Goal: Navigation & Orientation: Find specific page/section

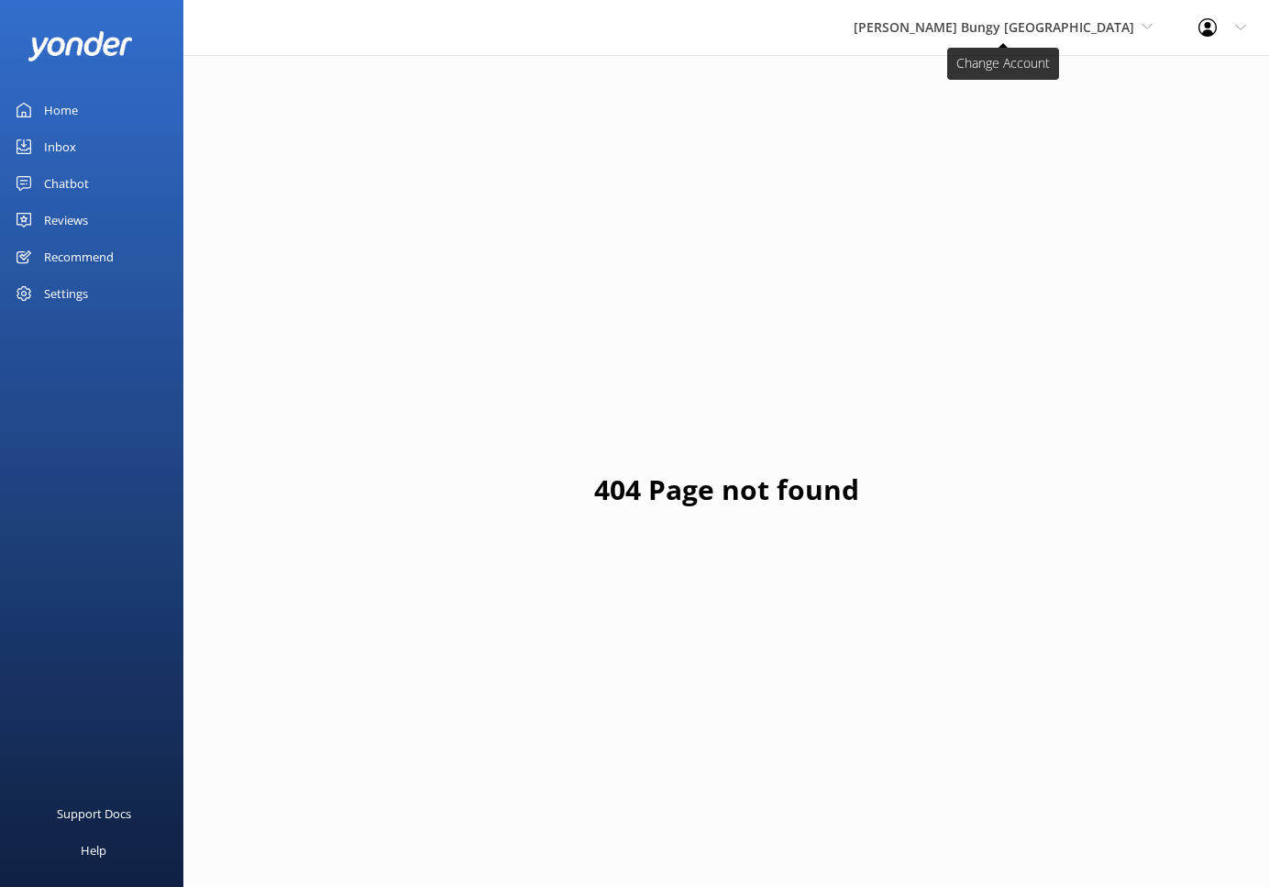
click at [1025, 34] on span "[PERSON_NAME] Bungy [GEOGRAPHIC_DATA]" at bounding box center [994, 26] width 281 height 17
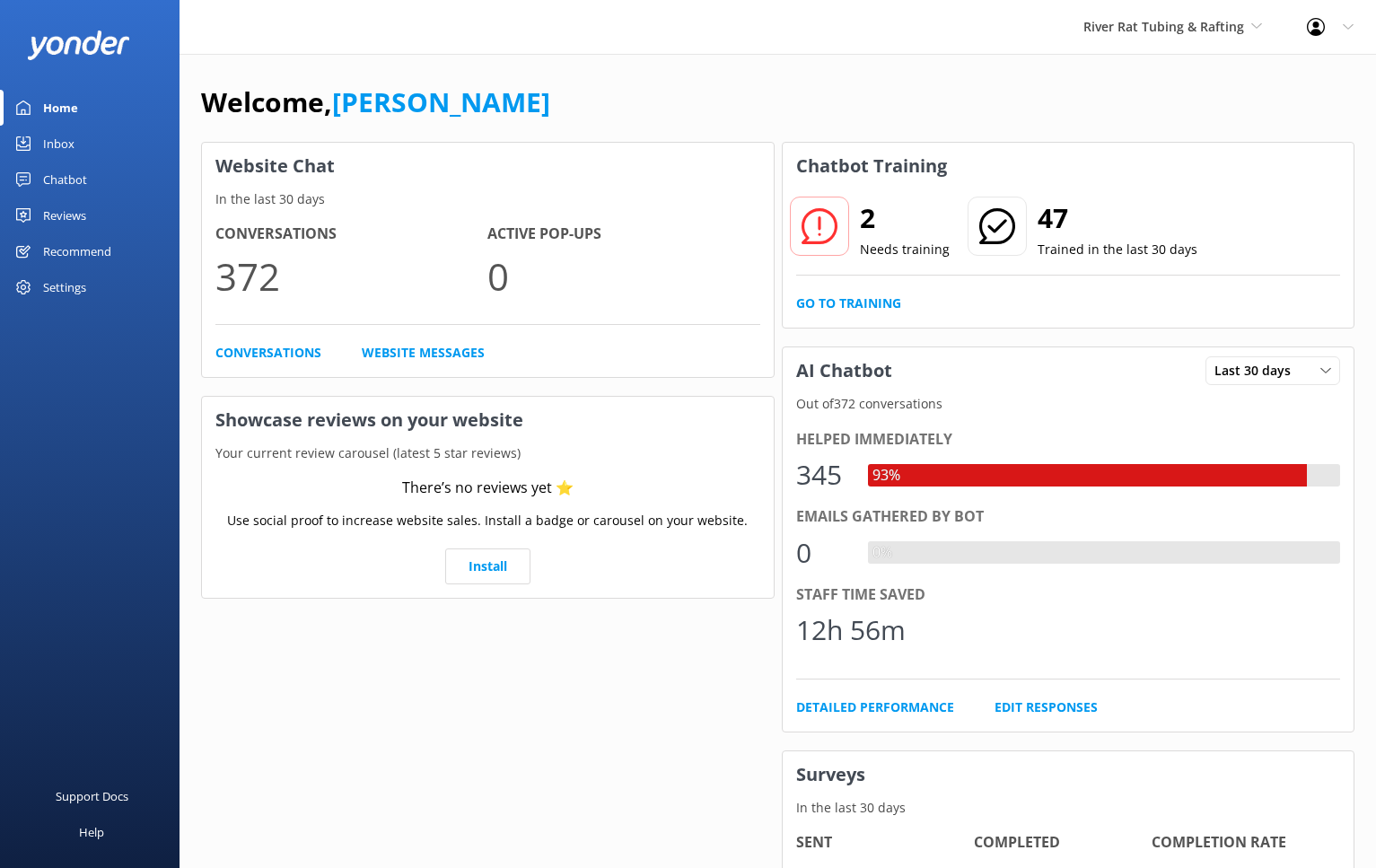
click at [71, 143] on div "Inbox" at bounding box center [59, 143] width 31 height 36
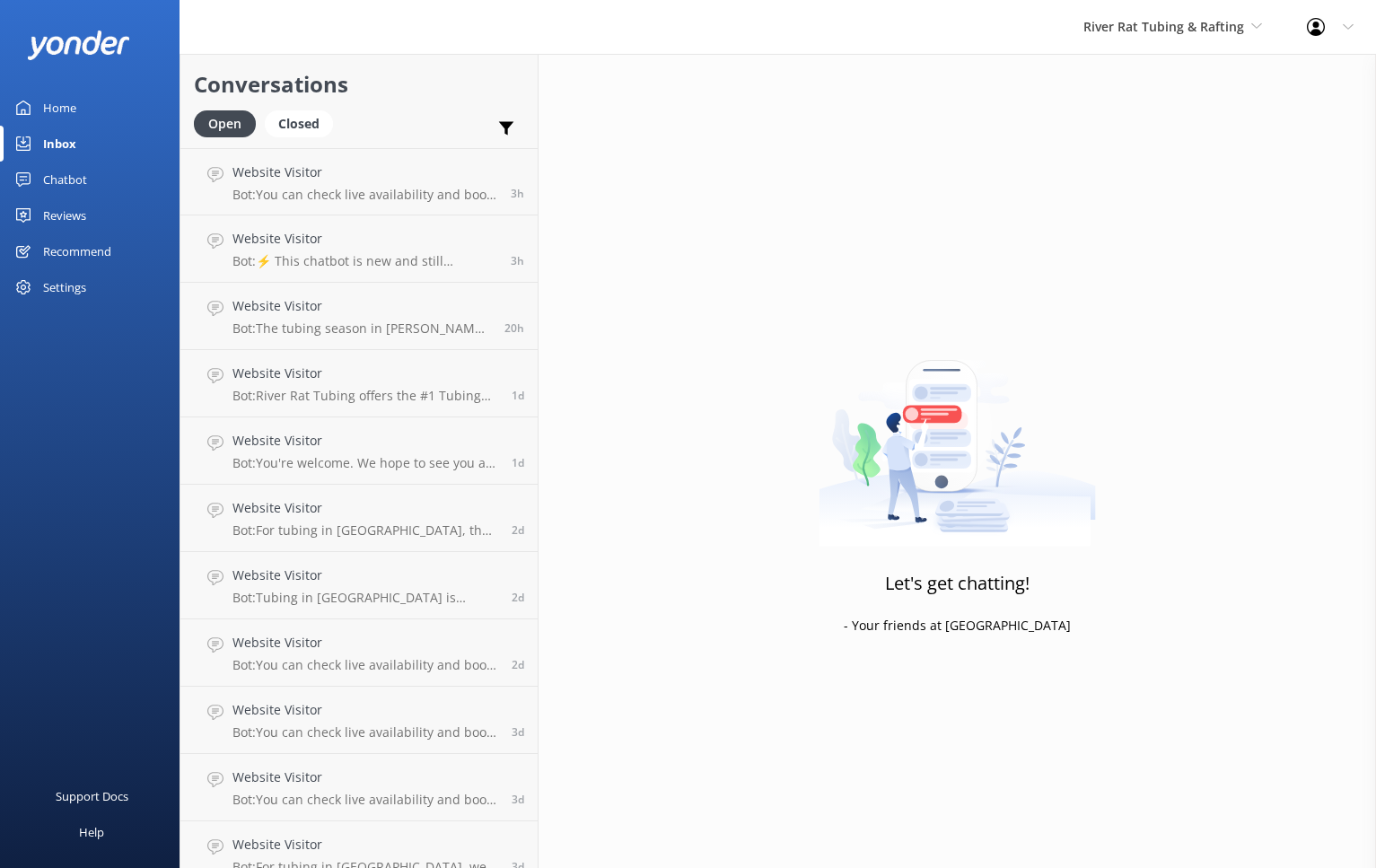
click at [89, 179] on link "Chatbot" at bounding box center [89, 179] width 179 height 36
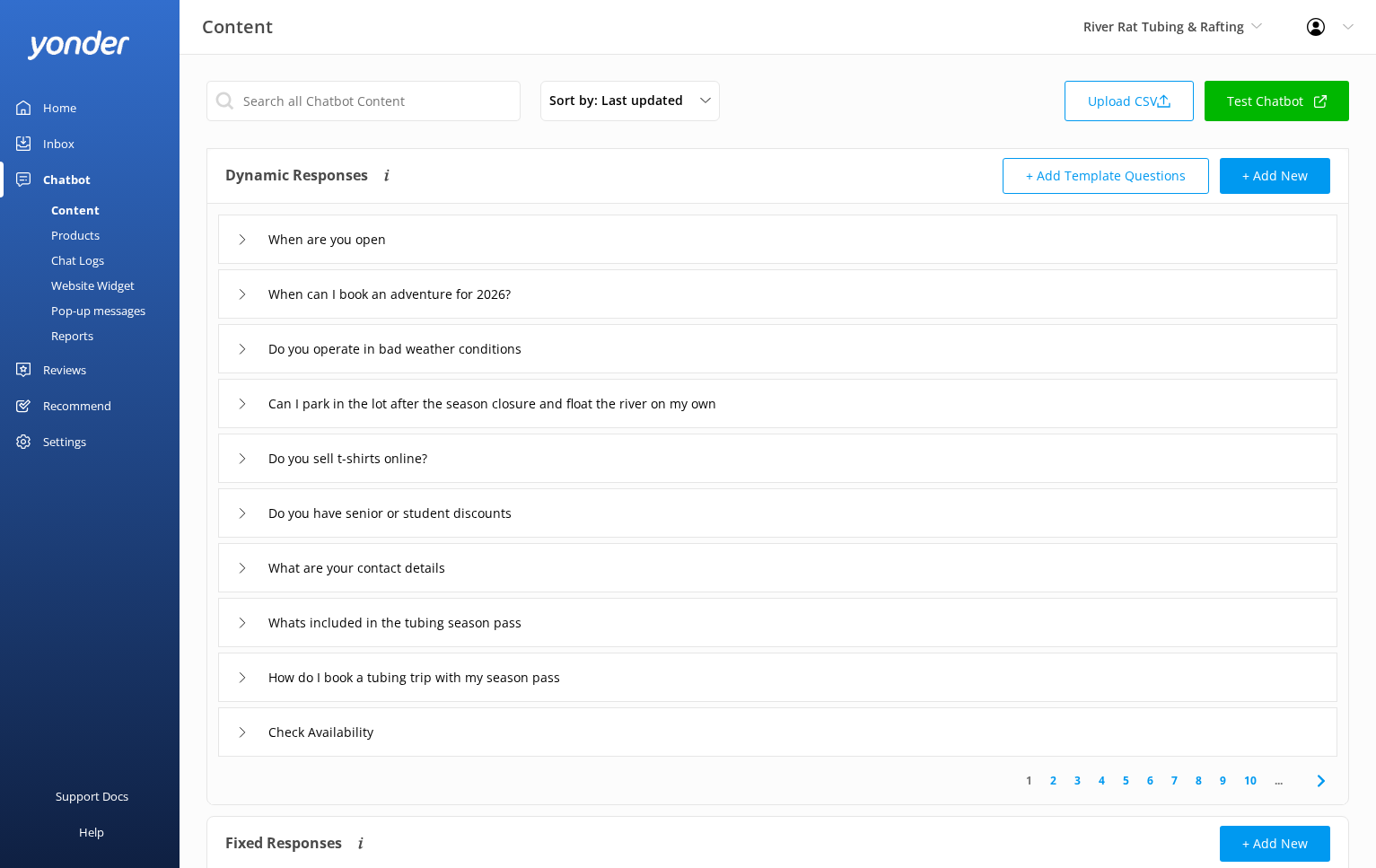
click at [87, 335] on div "Reports" at bounding box center [52, 336] width 82 height 25
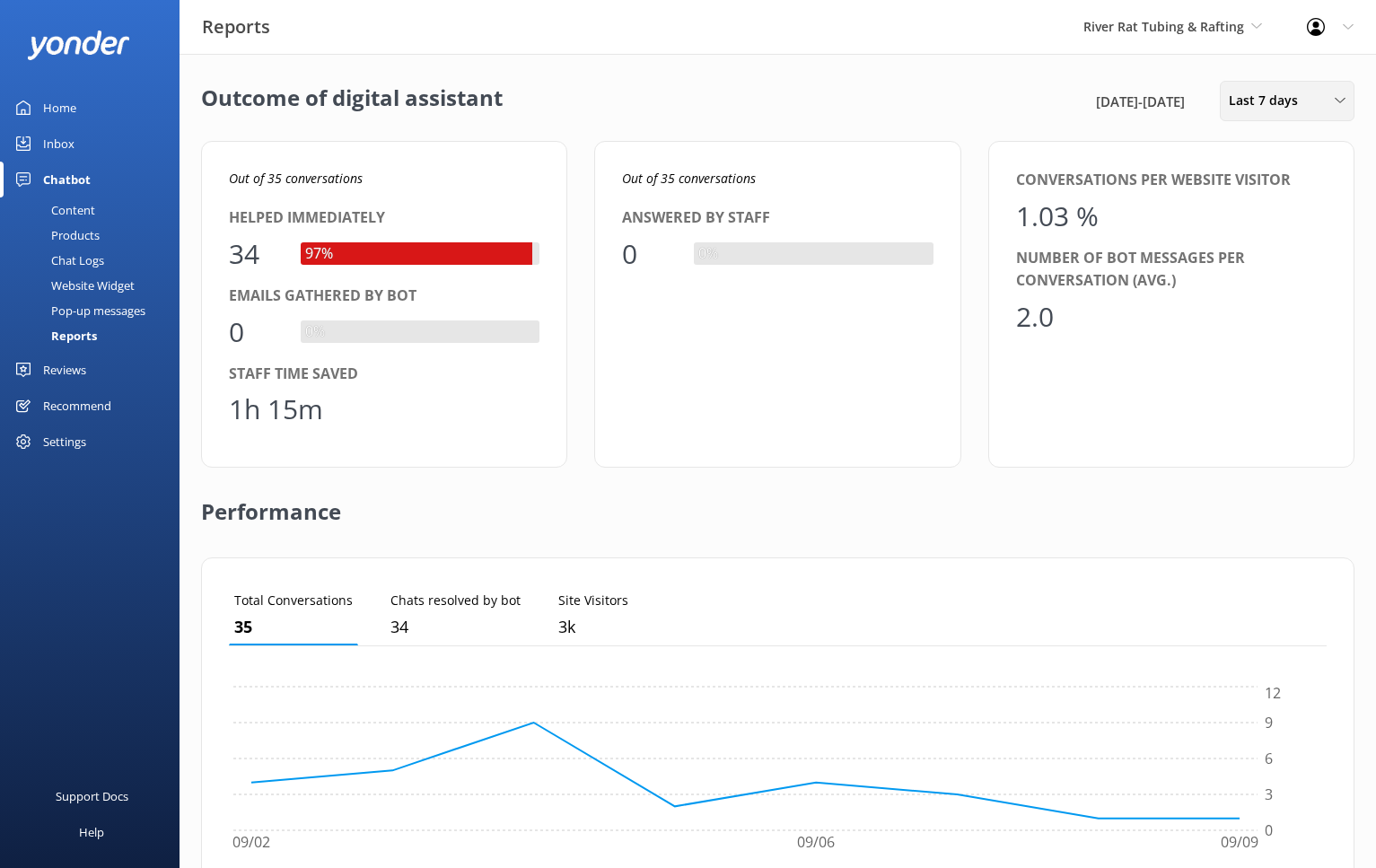
click at [1259, 109] on span "Last 7 days" at bounding box center [1269, 101] width 80 height 20
click at [1261, 182] on div "Last 30 days" at bounding box center [1261, 179] width 64 height 18
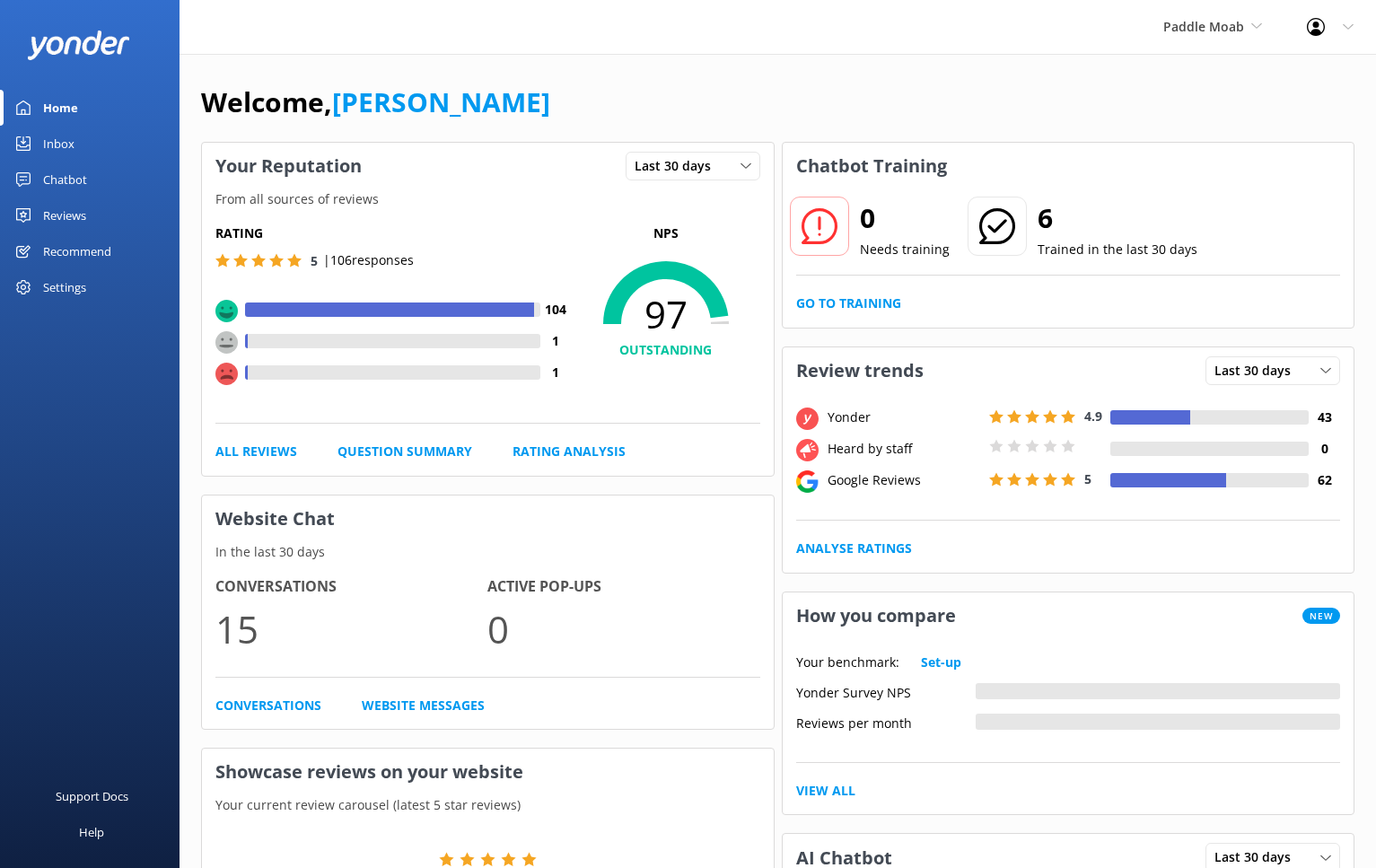
click at [106, 174] on link "Chatbot" at bounding box center [89, 179] width 179 height 36
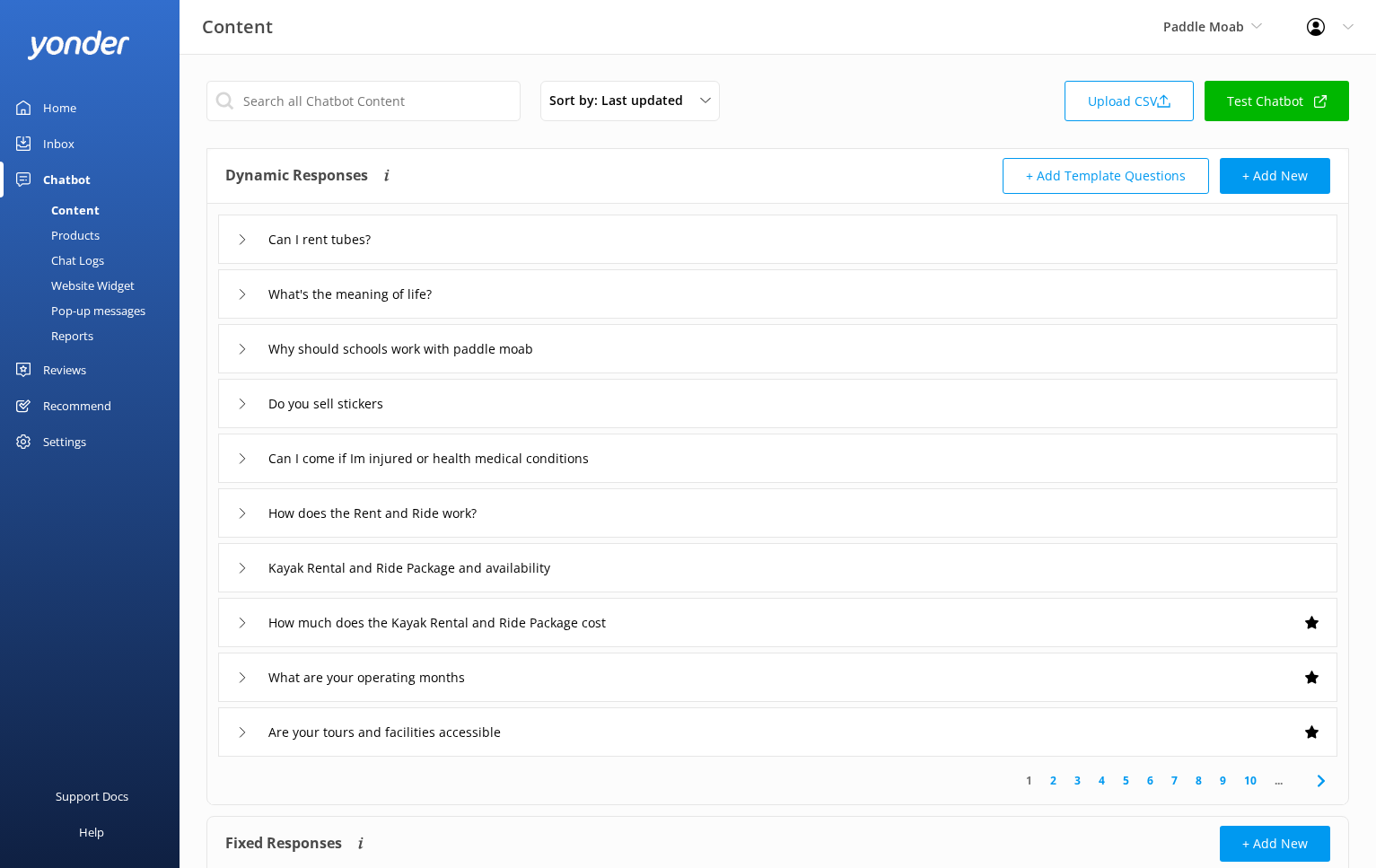
click at [75, 339] on div "Reports" at bounding box center [52, 336] width 82 height 25
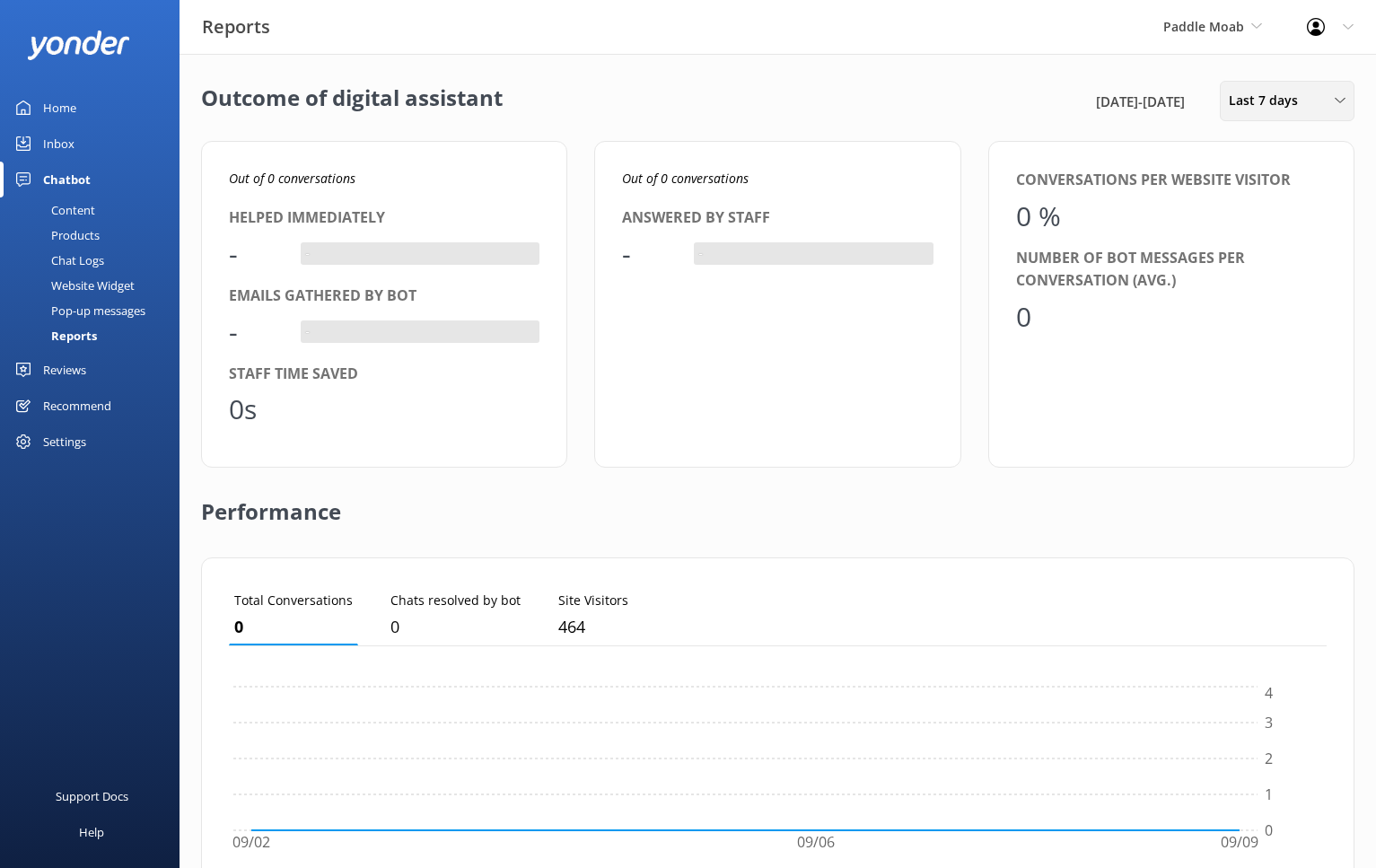
click at [1310, 86] on div "Last 7 days Last 7 days Last 30 days Last month Last 90 days Last 180 days Cust…" at bounding box center [1288, 101] width 135 height 40
click at [1276, 190] on link "Last 30 days" at bounding box center [1300, 179] width 160 height 36
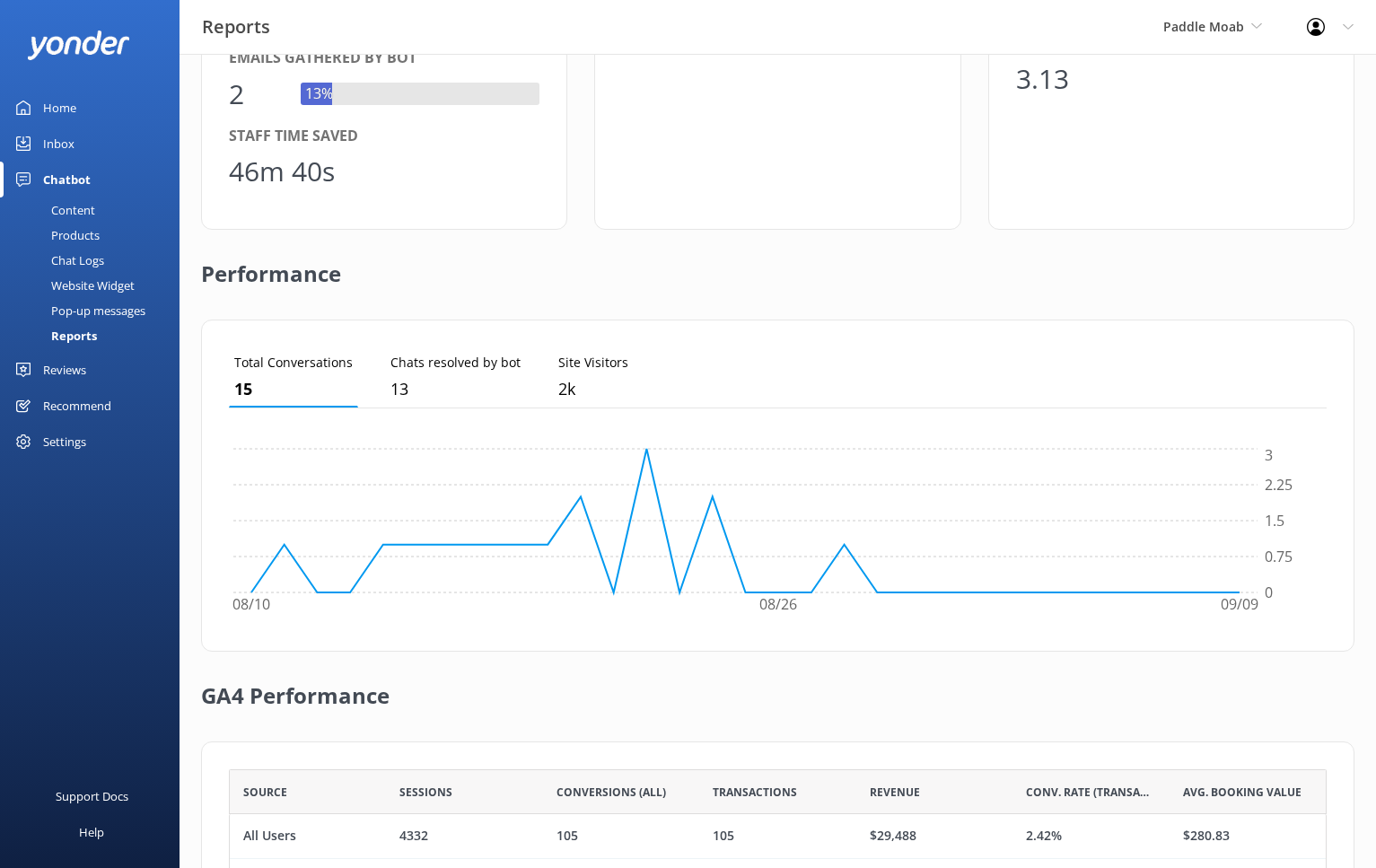
scroll to position [154, 0]
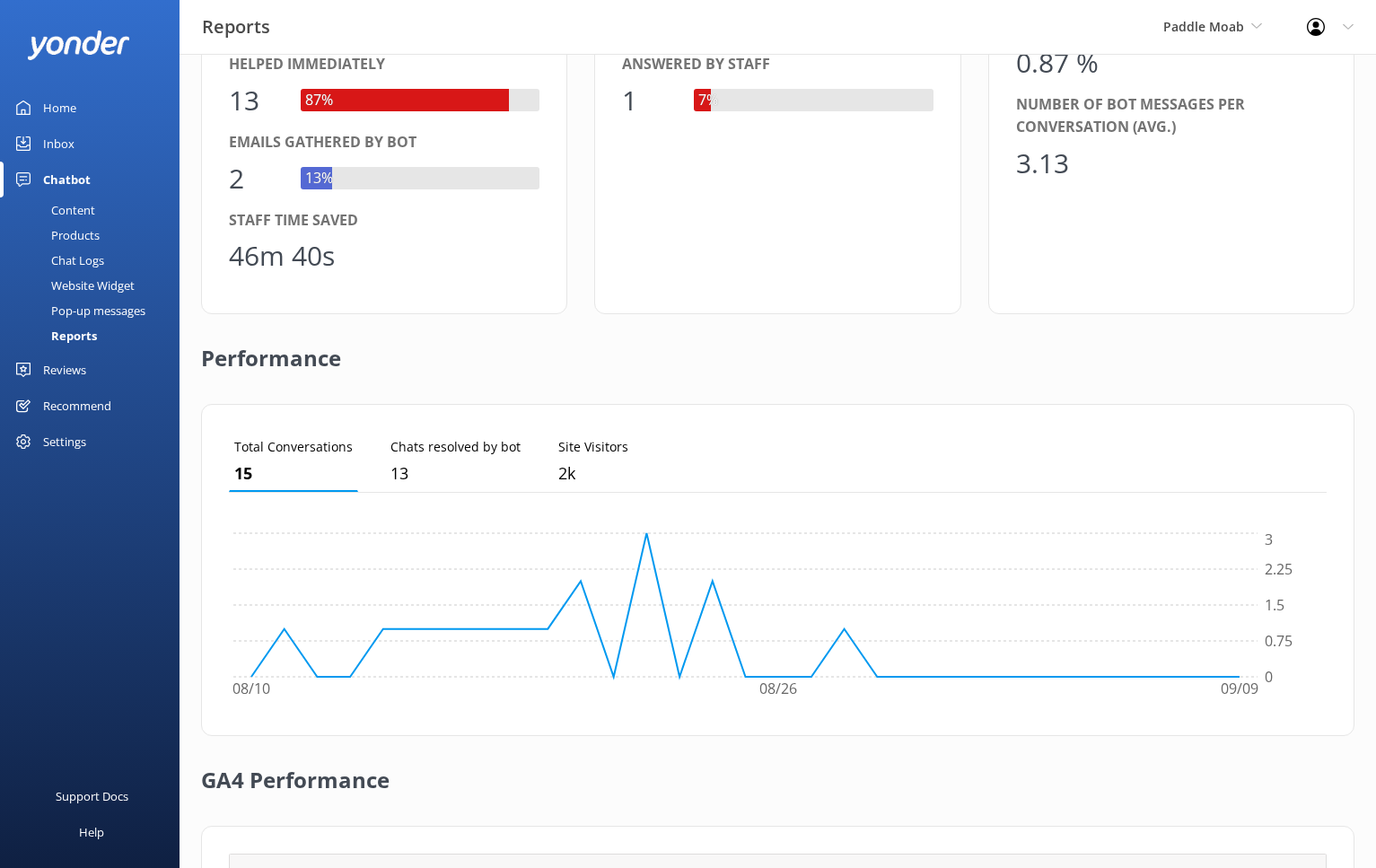
click at [69, 399] on div "Recommend" at bounding box center [77, 405] width 69 height 36
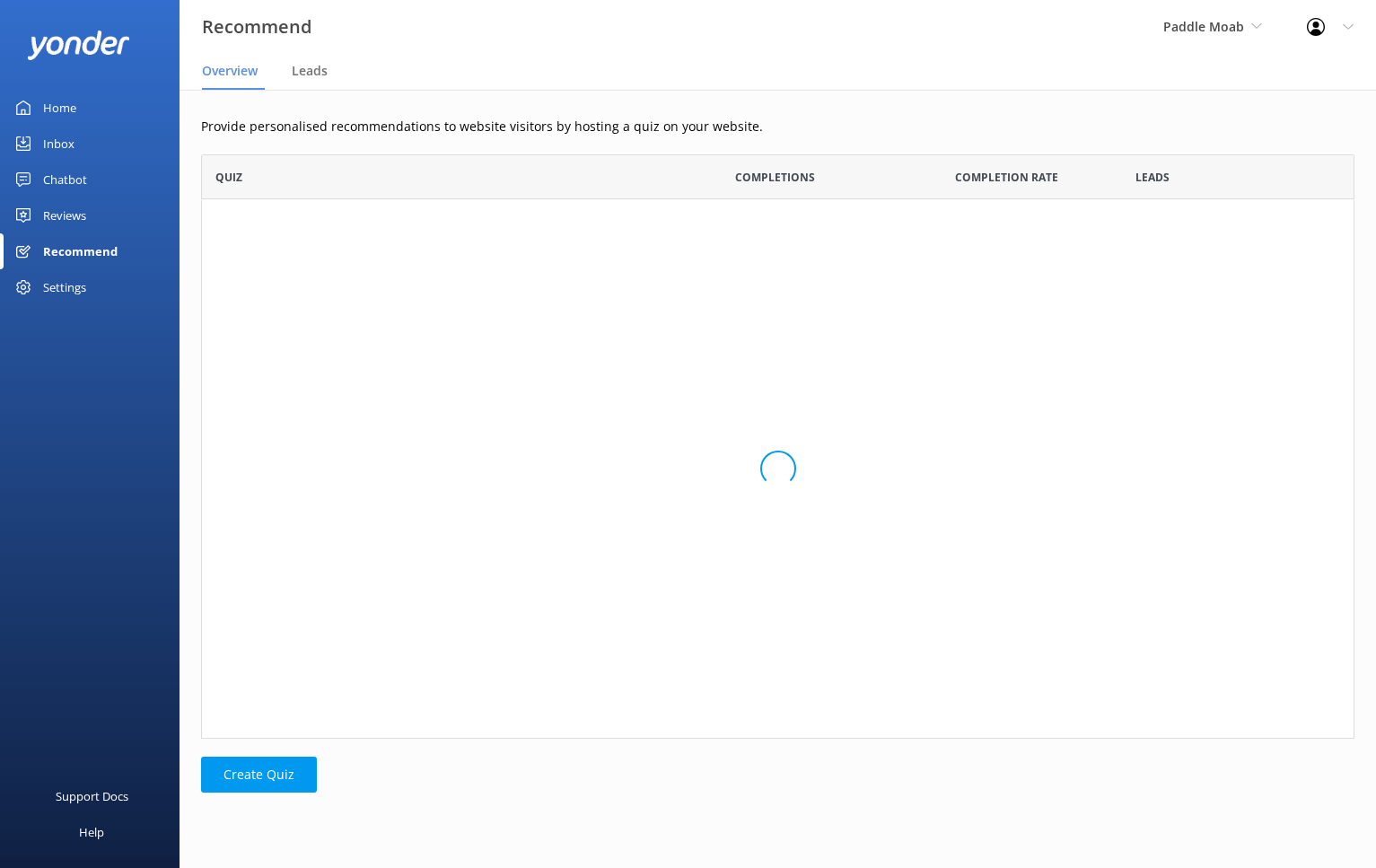
scroll to position [584, 1154]
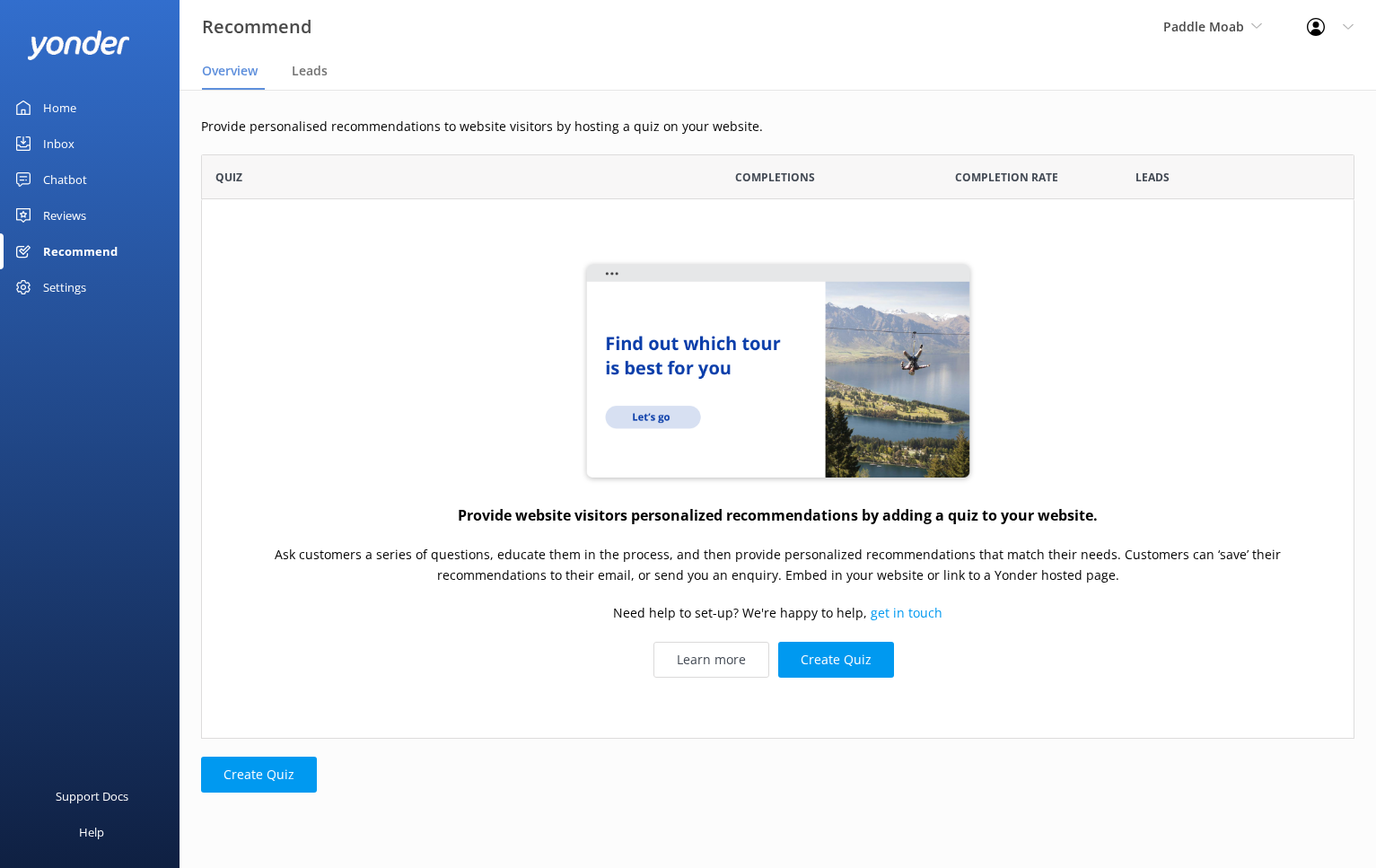
click at [73, 182] on div "Chatbot" at bounding box center [65, 179] width 44 height 36
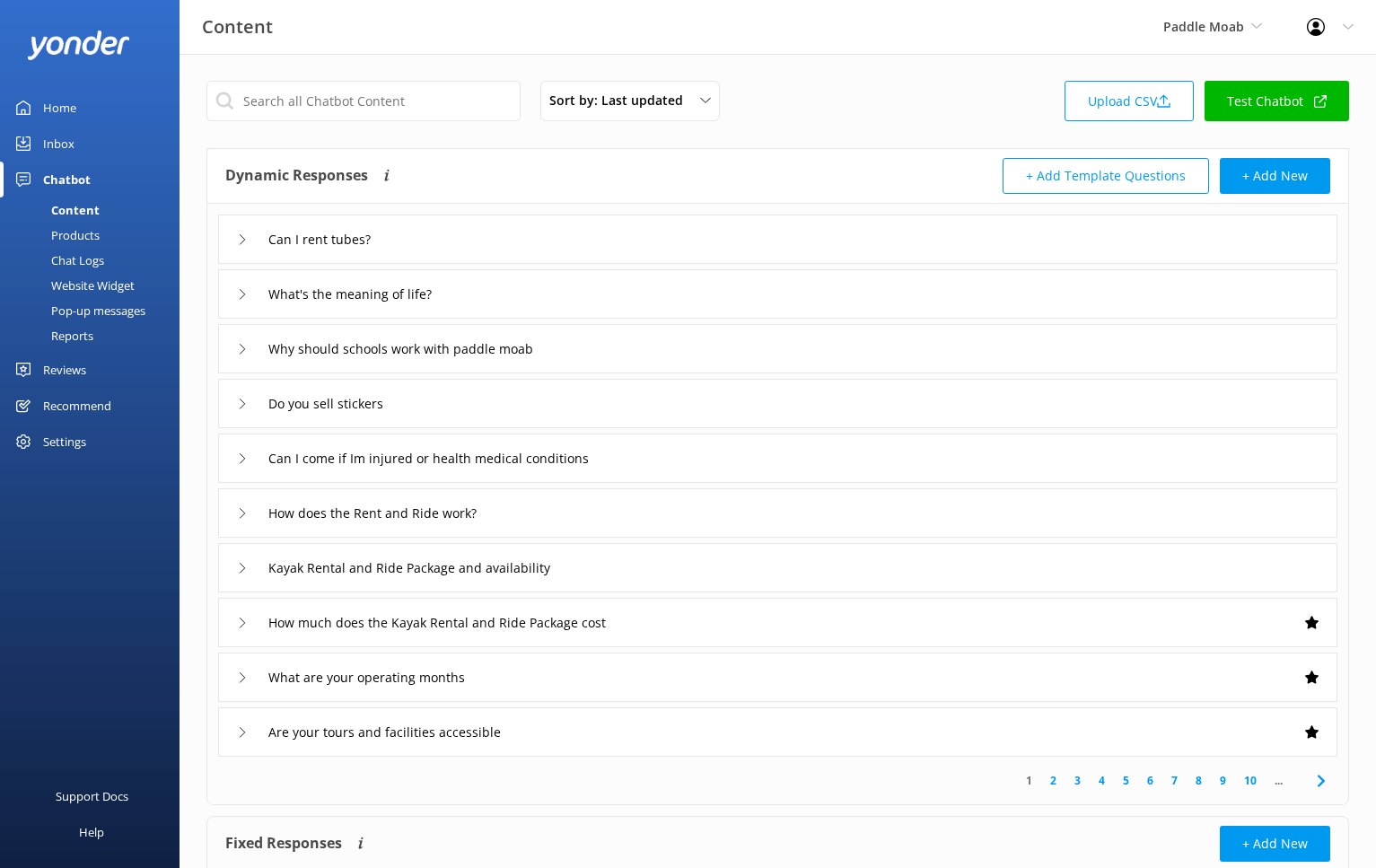
click at [115, 336] on link "Reports" at bounding box center [95, 336] width 168 height 25
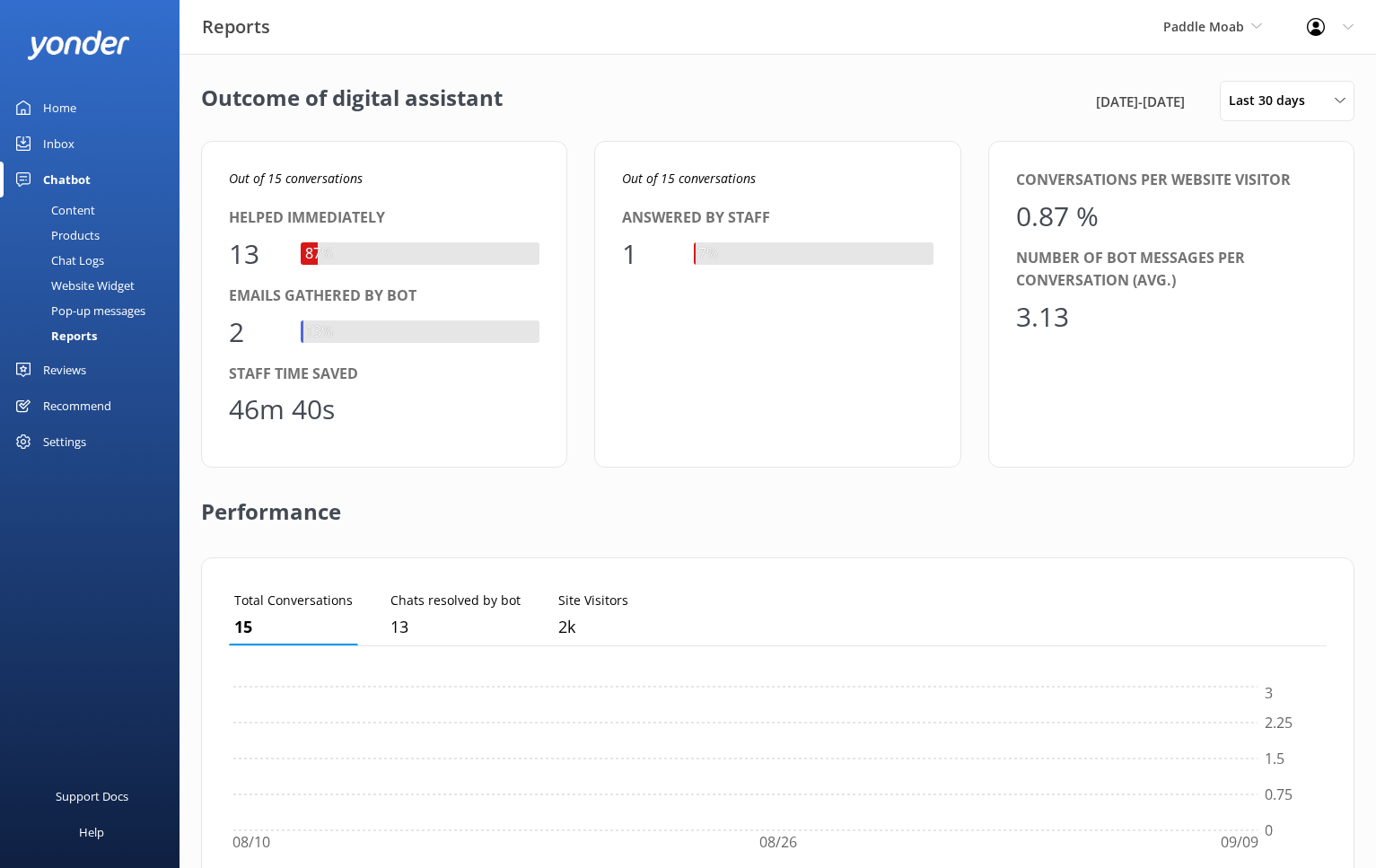
scroll to position [180, 1098]
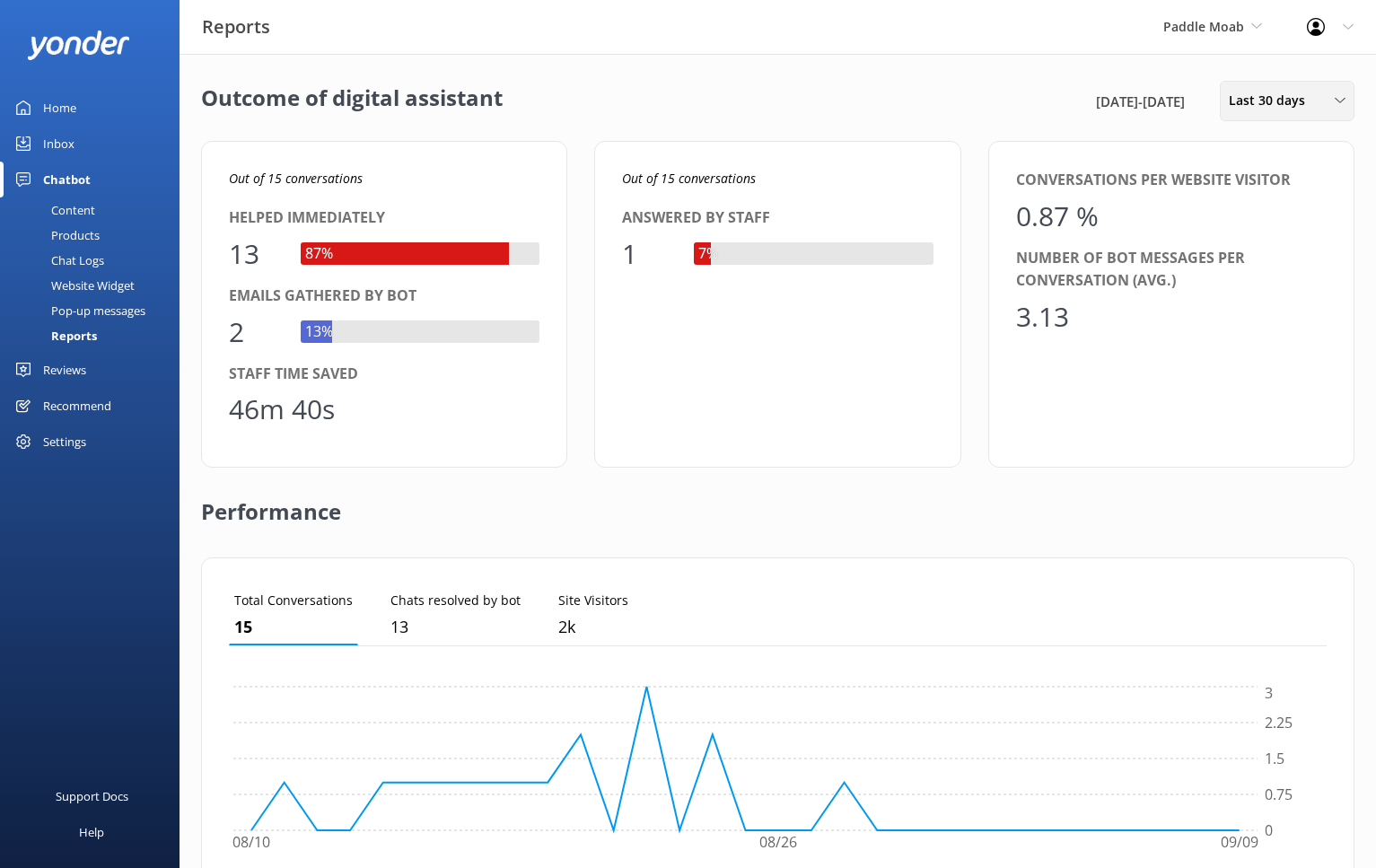
click at [1256, 99] on span "Last 30 days" at bounding box center [1272, 101] width 87 height 20
click at [1274, 247] on div "Last 90 days" at bounding box center [1261, 252] width 64 height 18
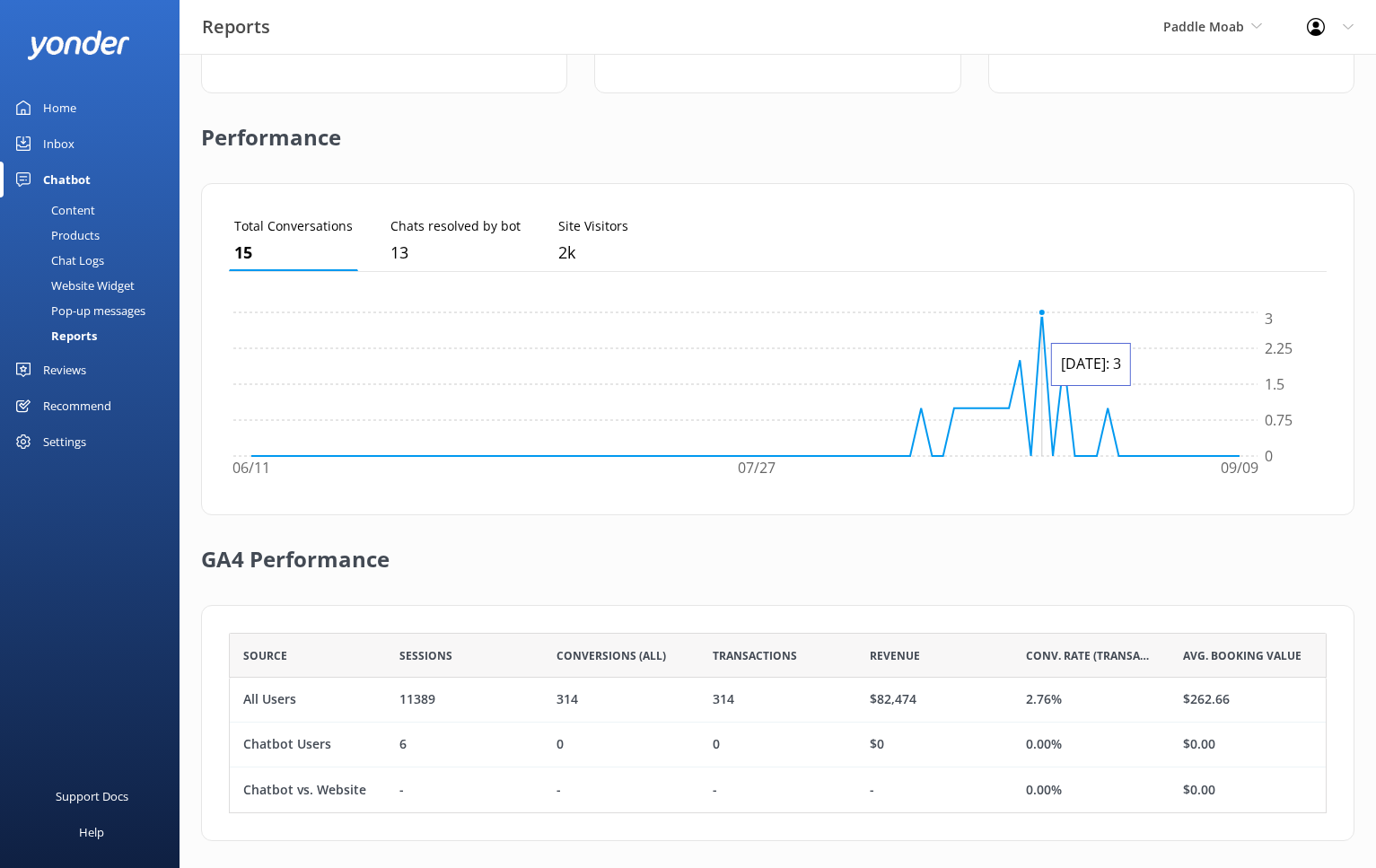
scroll to position [0, 0]
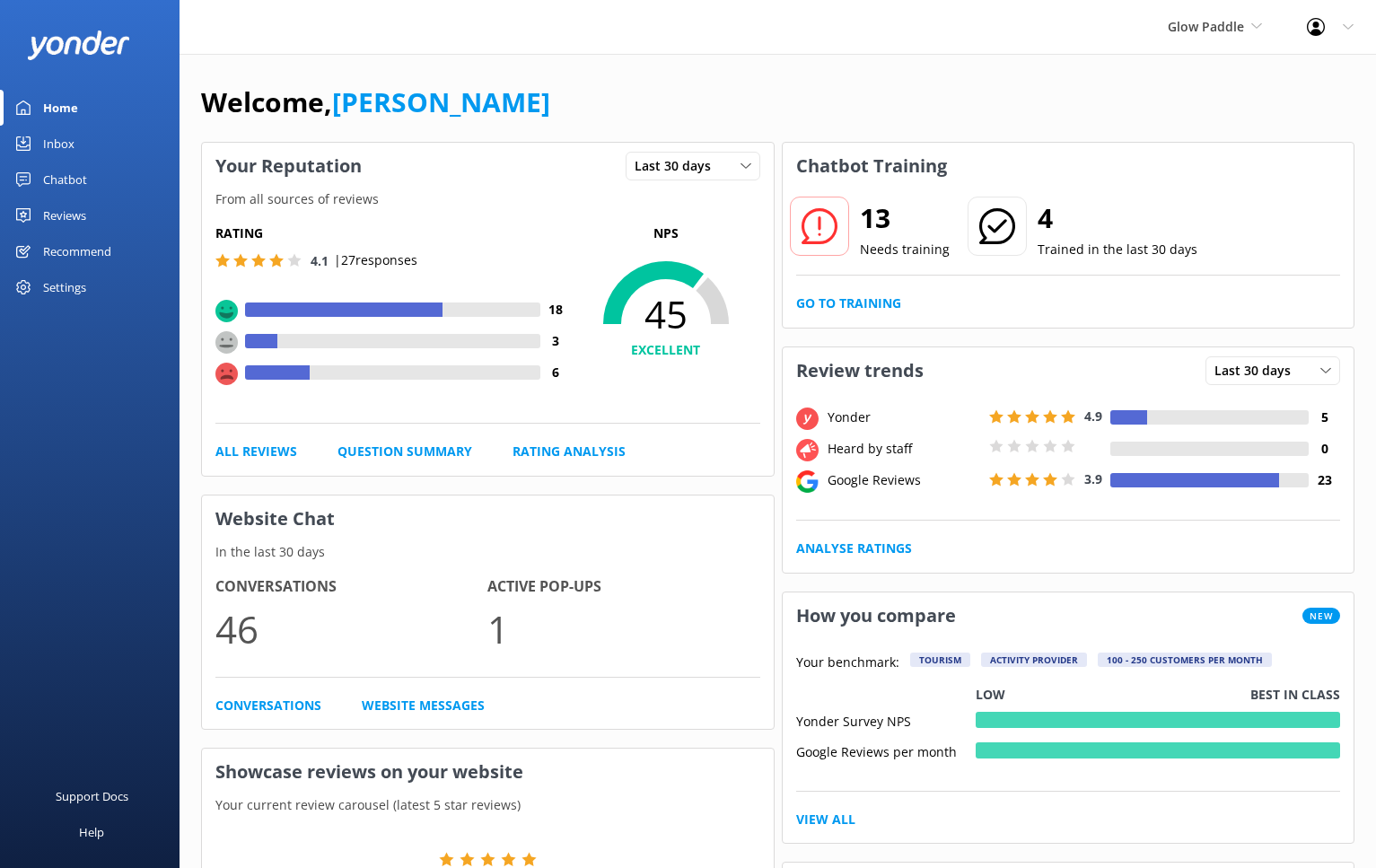
click at [81, 256] on div "Recommend" at bounding box center [77, 251] width 69 height 36
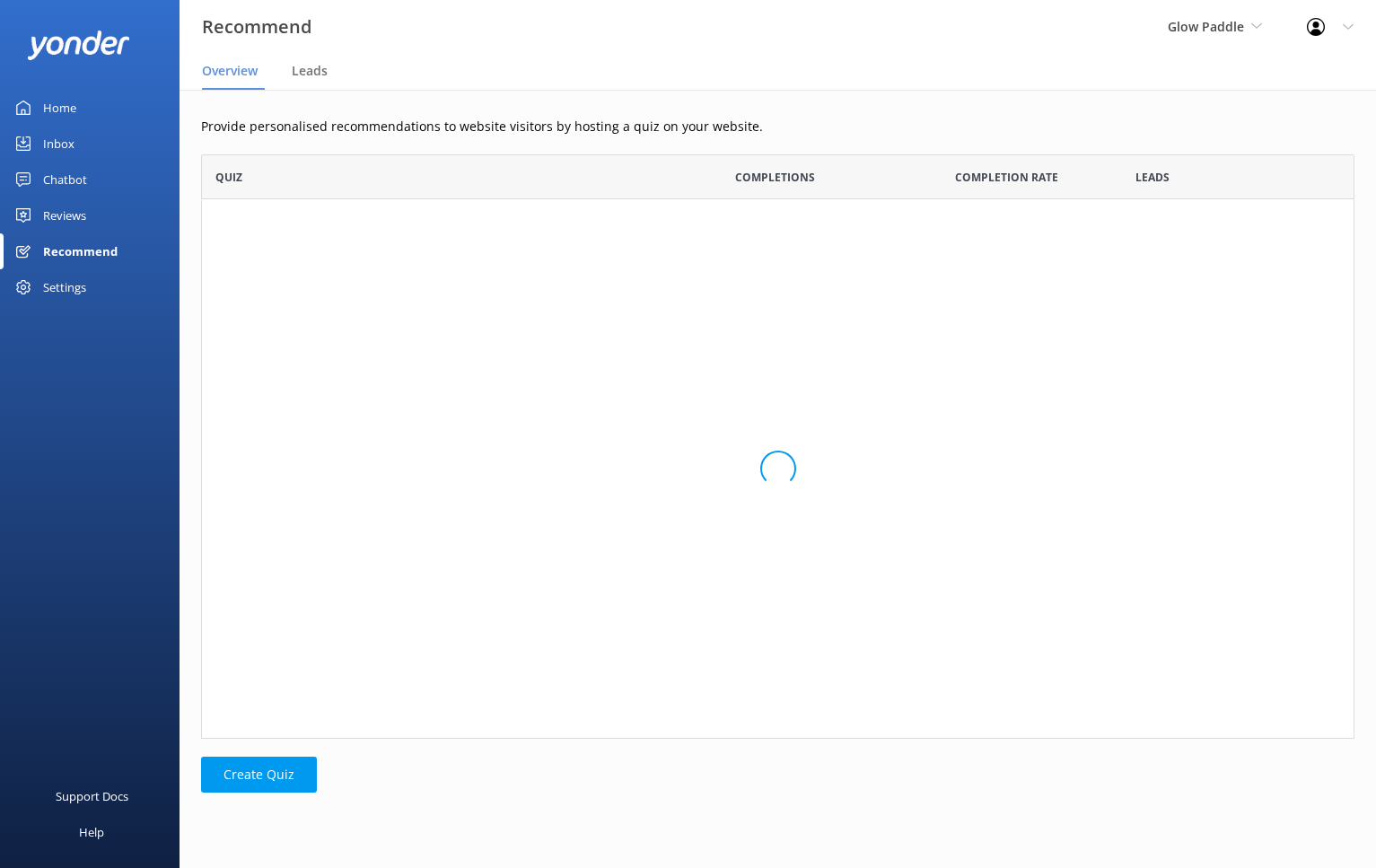
scroll to position [584, 1154]
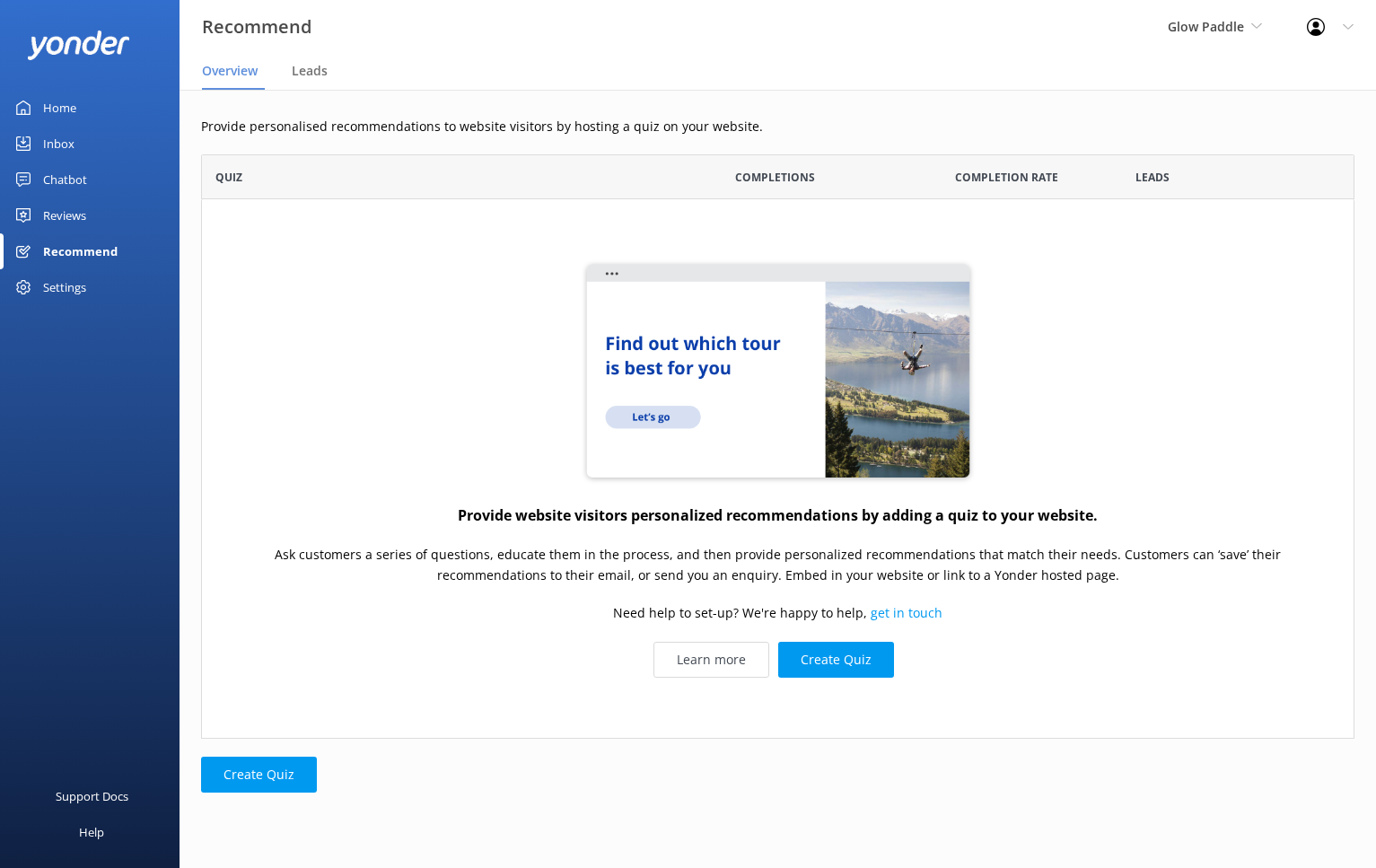
click at [60, 218] on div "Reviews" at bounding box center [65, 215] width 43 height 36
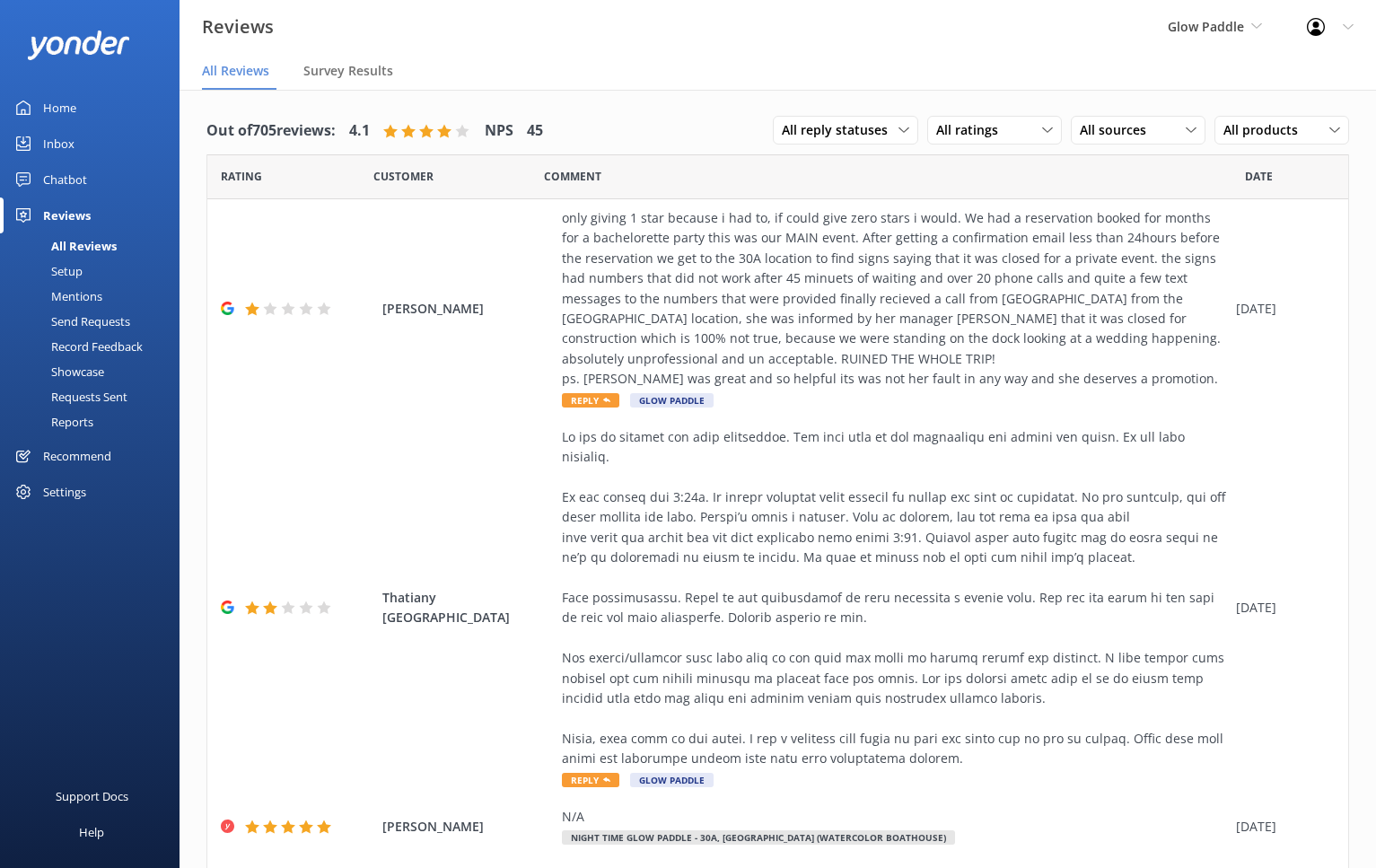
click at [60, 179] on div "Chatbot" at bounding box center [65, 179] width 44 height 36
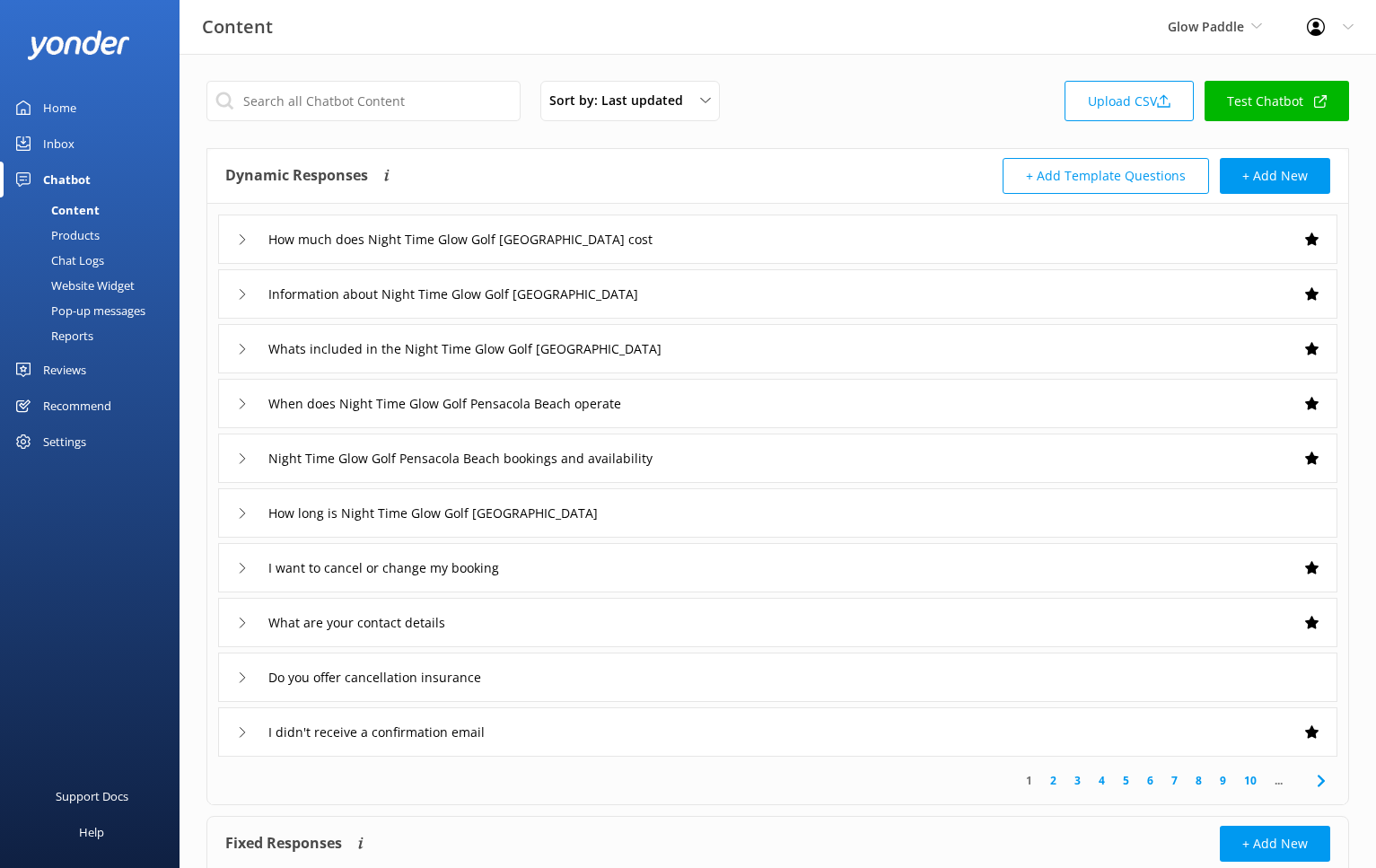
click at [74, 367] on div "Reviews" at bounding box center [65, 370] width 43 height 36
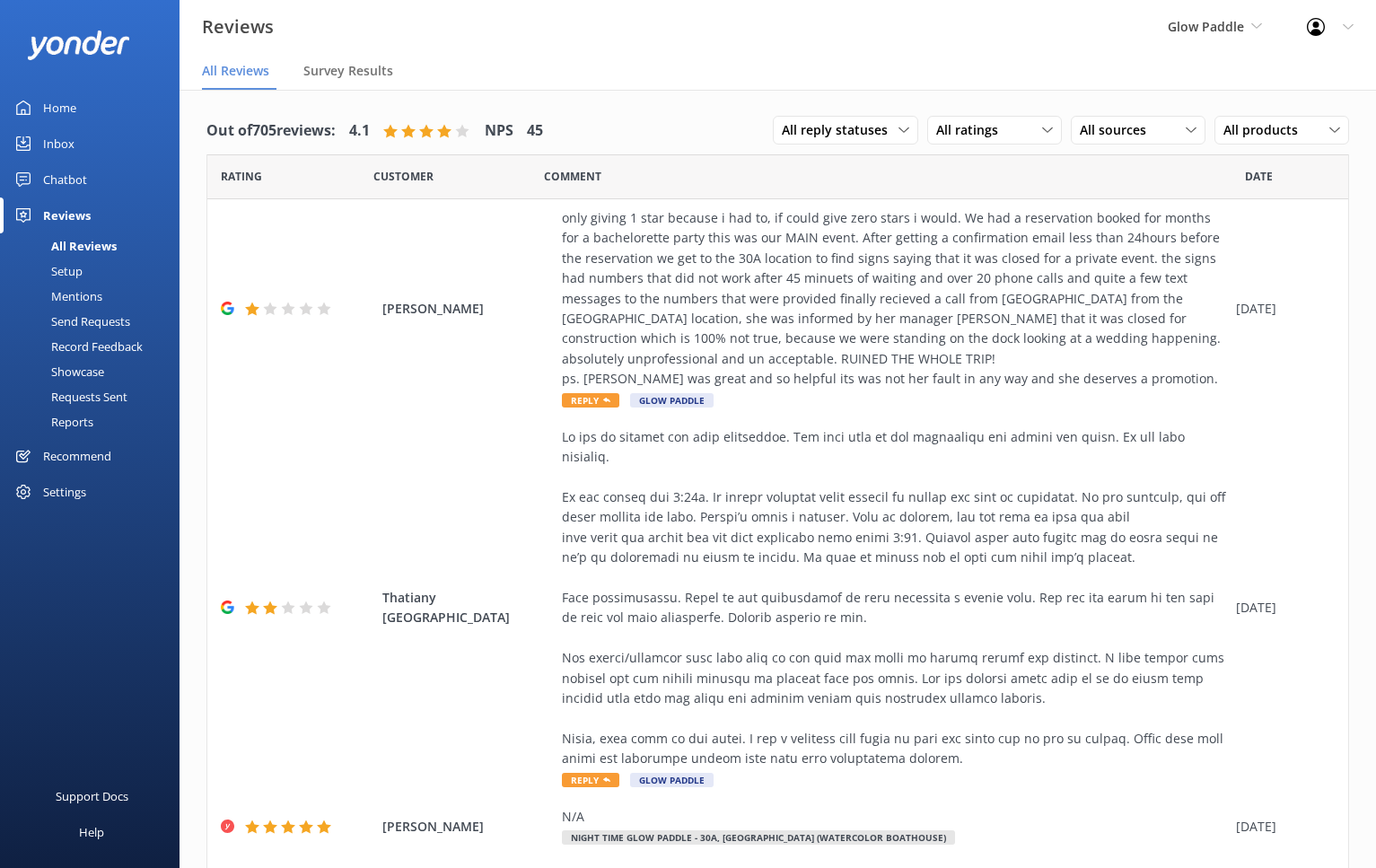
click at [57, 172] on div "Chatbot" at bounding box center [65, 179] width 44 height 36
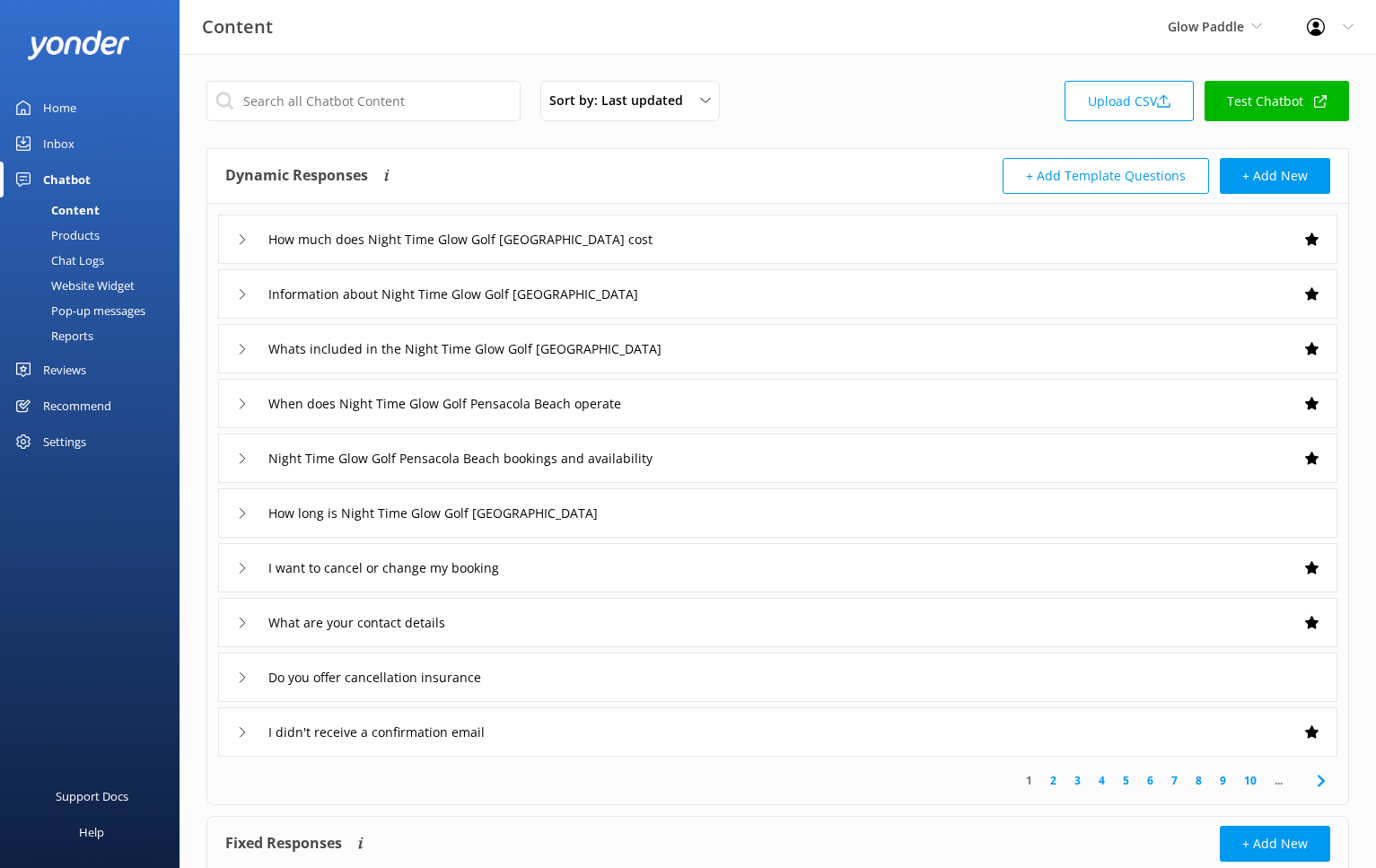
click at [76, 340] on div "Reports" at bounding box center [52, 336] width 82 height 25
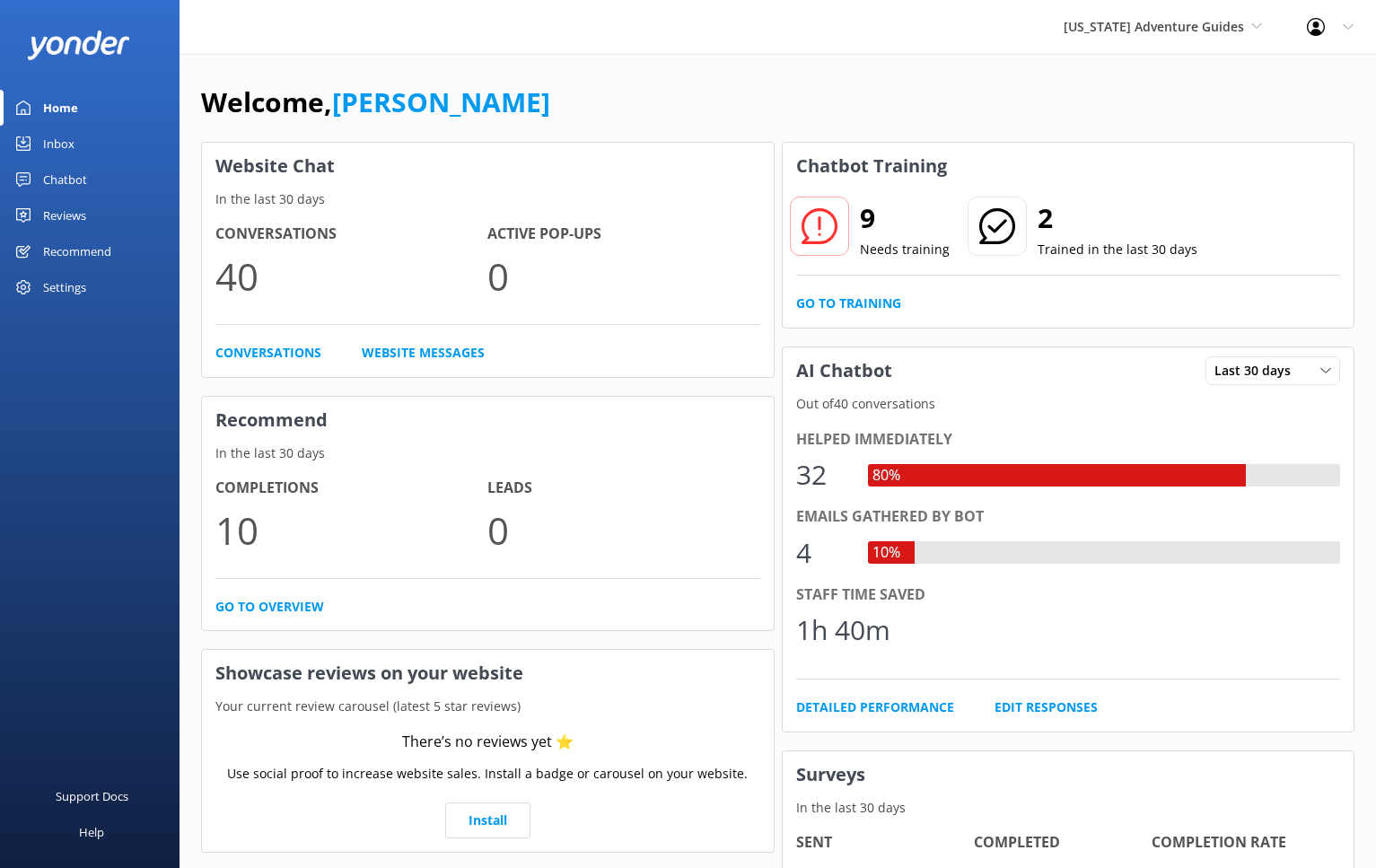
click at [67, 182] on div "Chatbot" at bounding box center [65, 179] width 44 height 36
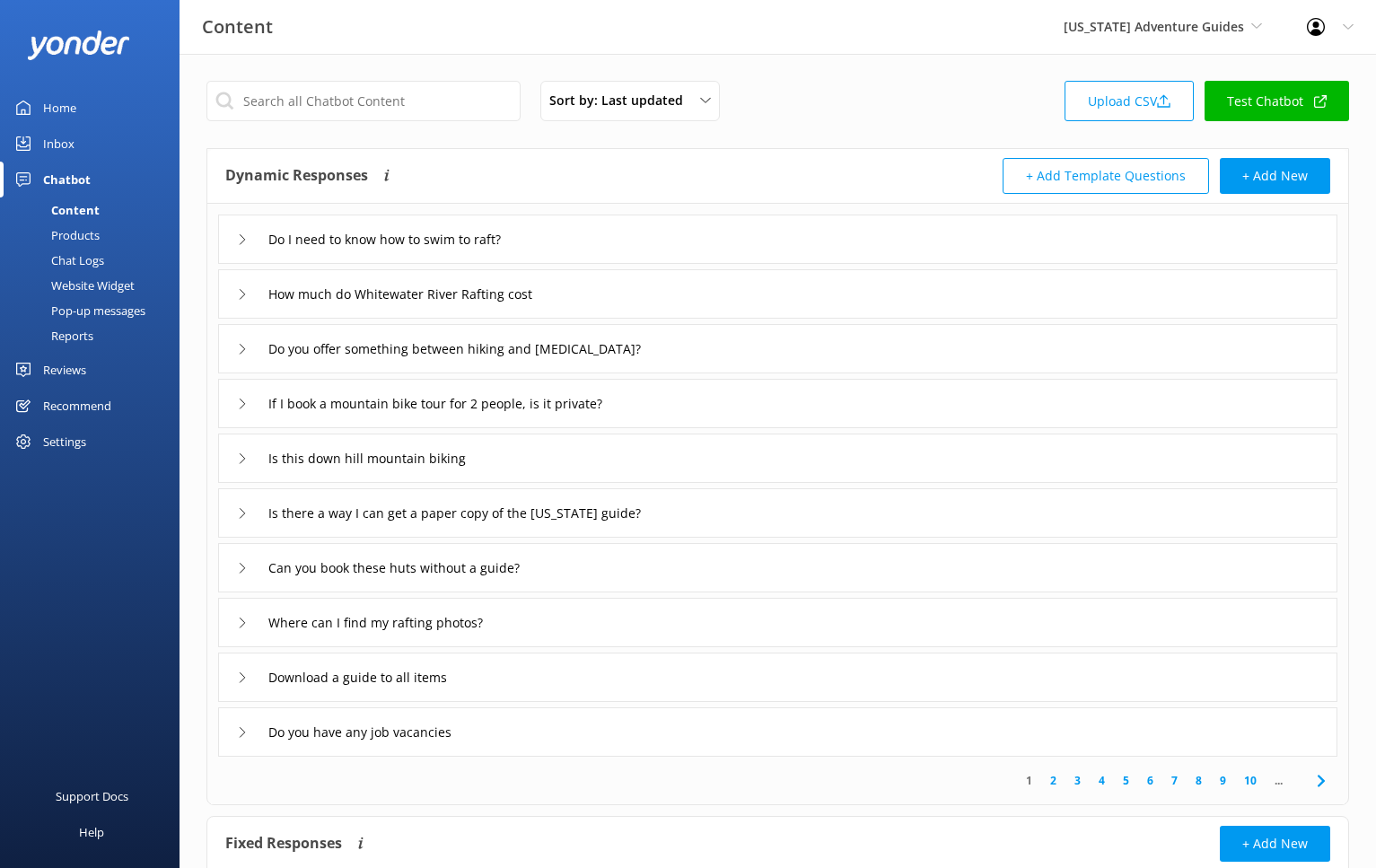
click at [83, 334] on div "Reports" at bounding box center [52, 336] width 82 height 25
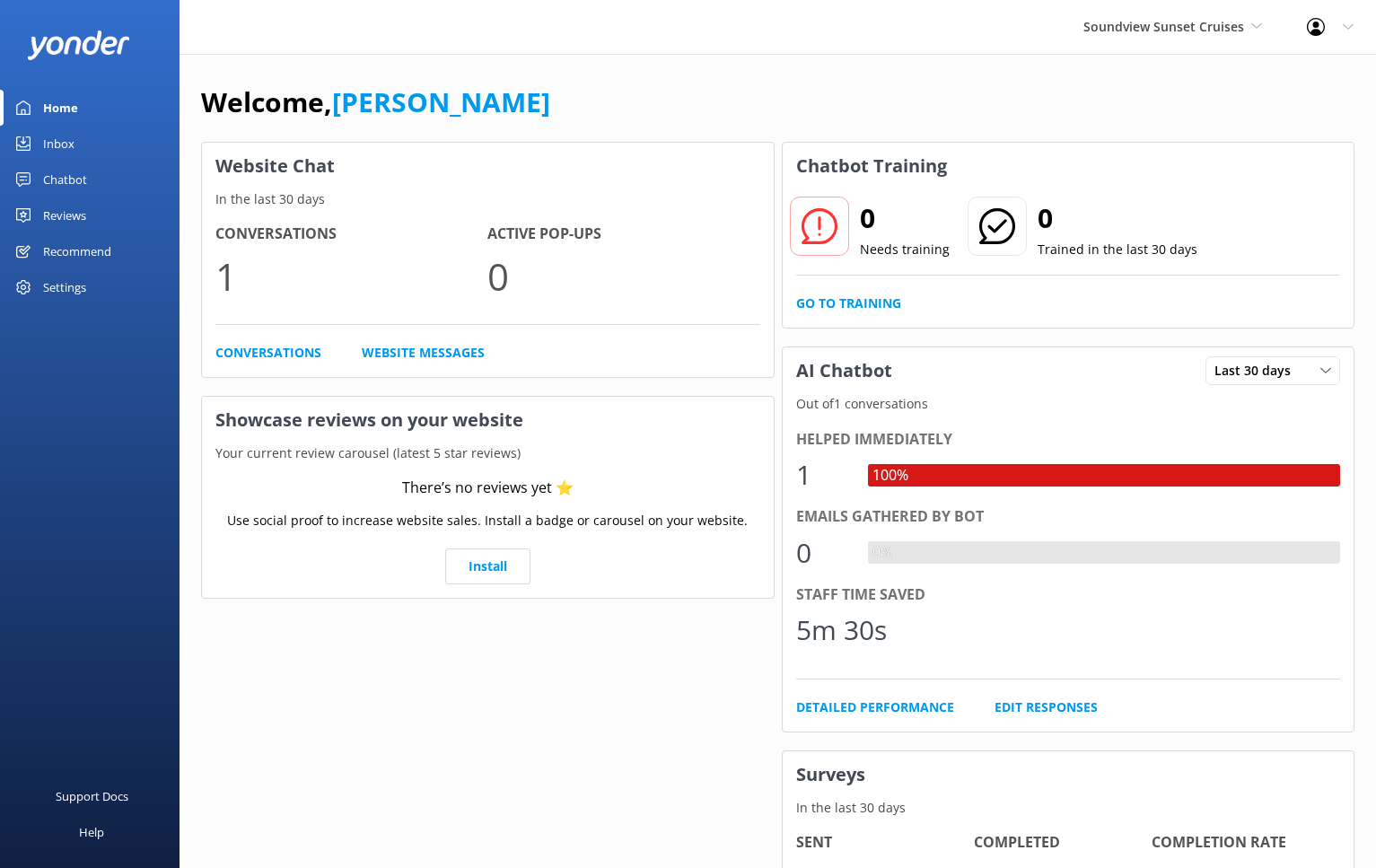
click at [80, 147] on link "Inbox" at bounding box center [89, 143] width 179 height 36
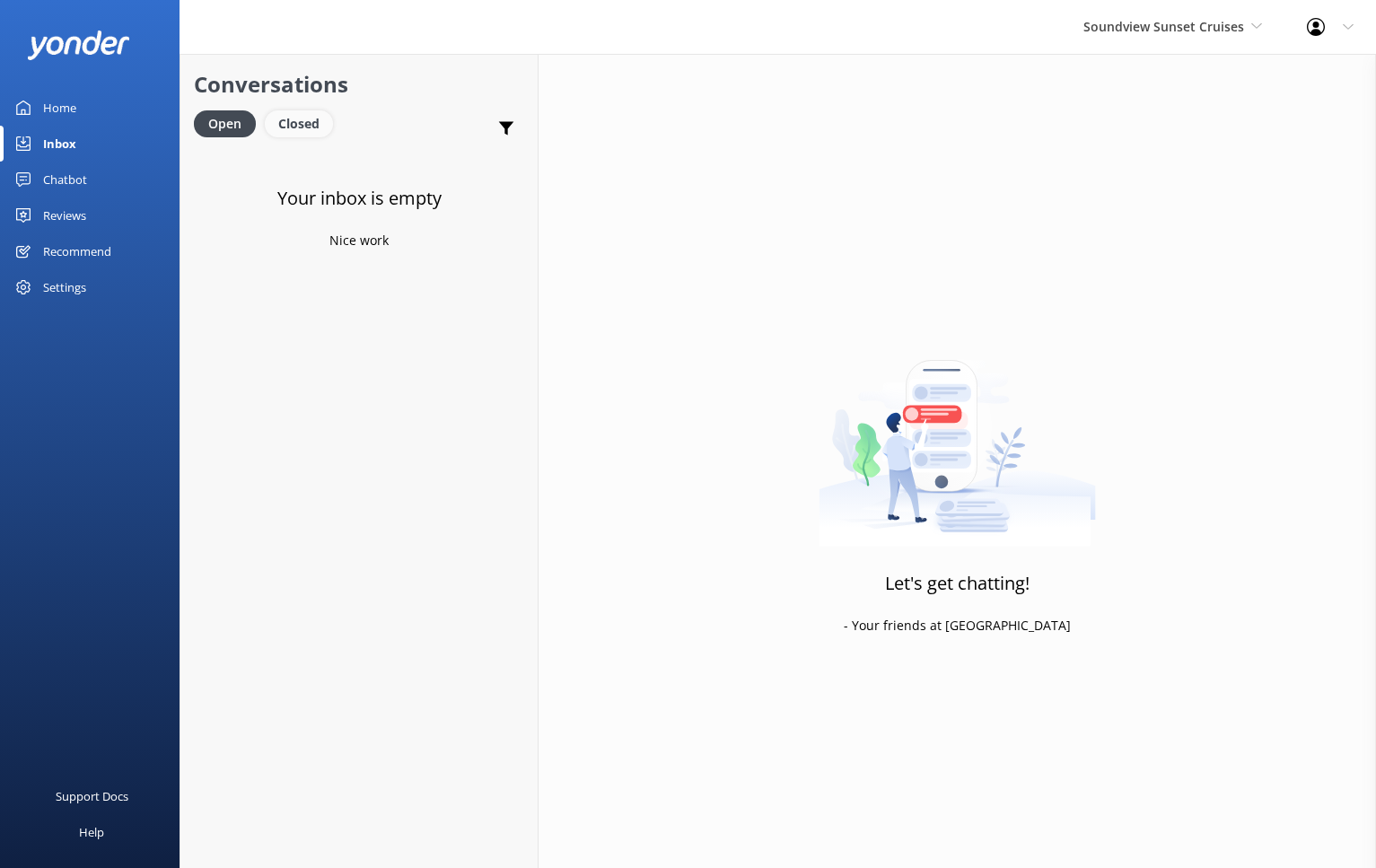
click at [297, 114] on div "Closed" at bounding box center [299, 124] width 69 height 27
click at [342, 201] on p "Bot: Soundview Sunset Cruises is located at AGC Marina at 1200 Westlake Ave N, …" at bounding box center [343, 195] width 220 height 17
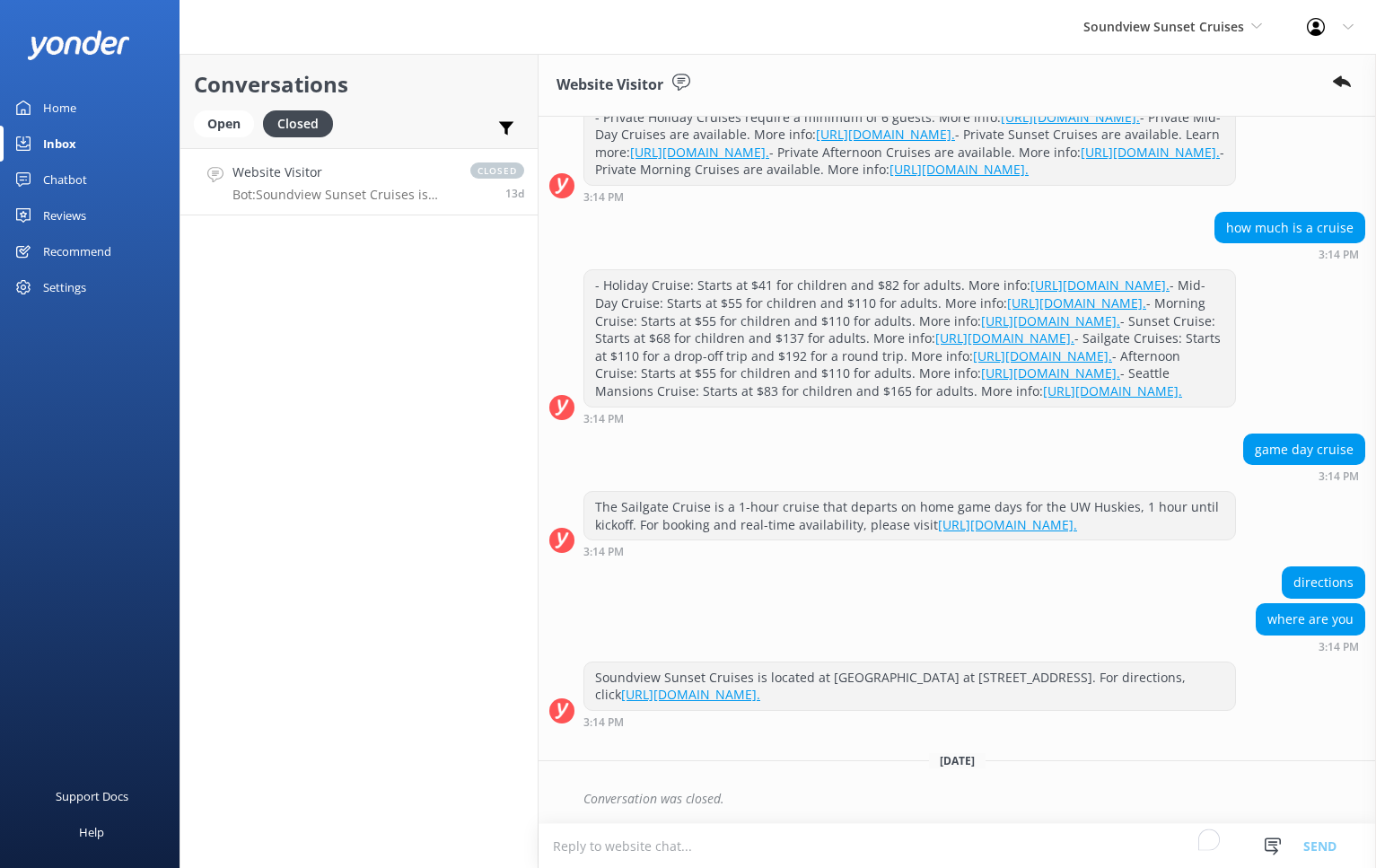
scroll to position [844, 0]
click at [108, 104] on link "Home" at bounding box center [89, 108] width 179 height 36
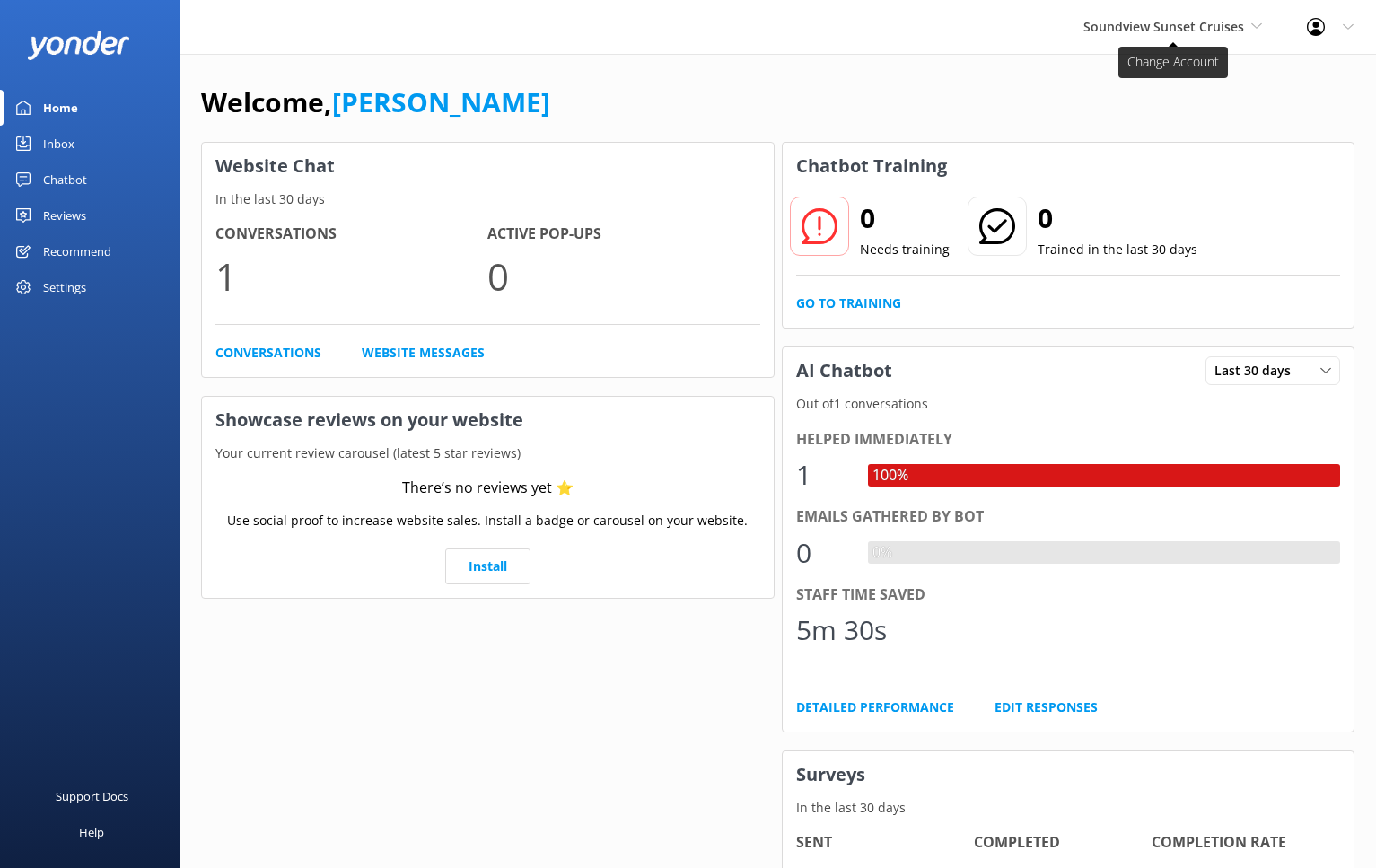
click at [1198, 36] on span "Soundview Sunset Cruises" at bounding box center [1172, 26] width 179 height 20
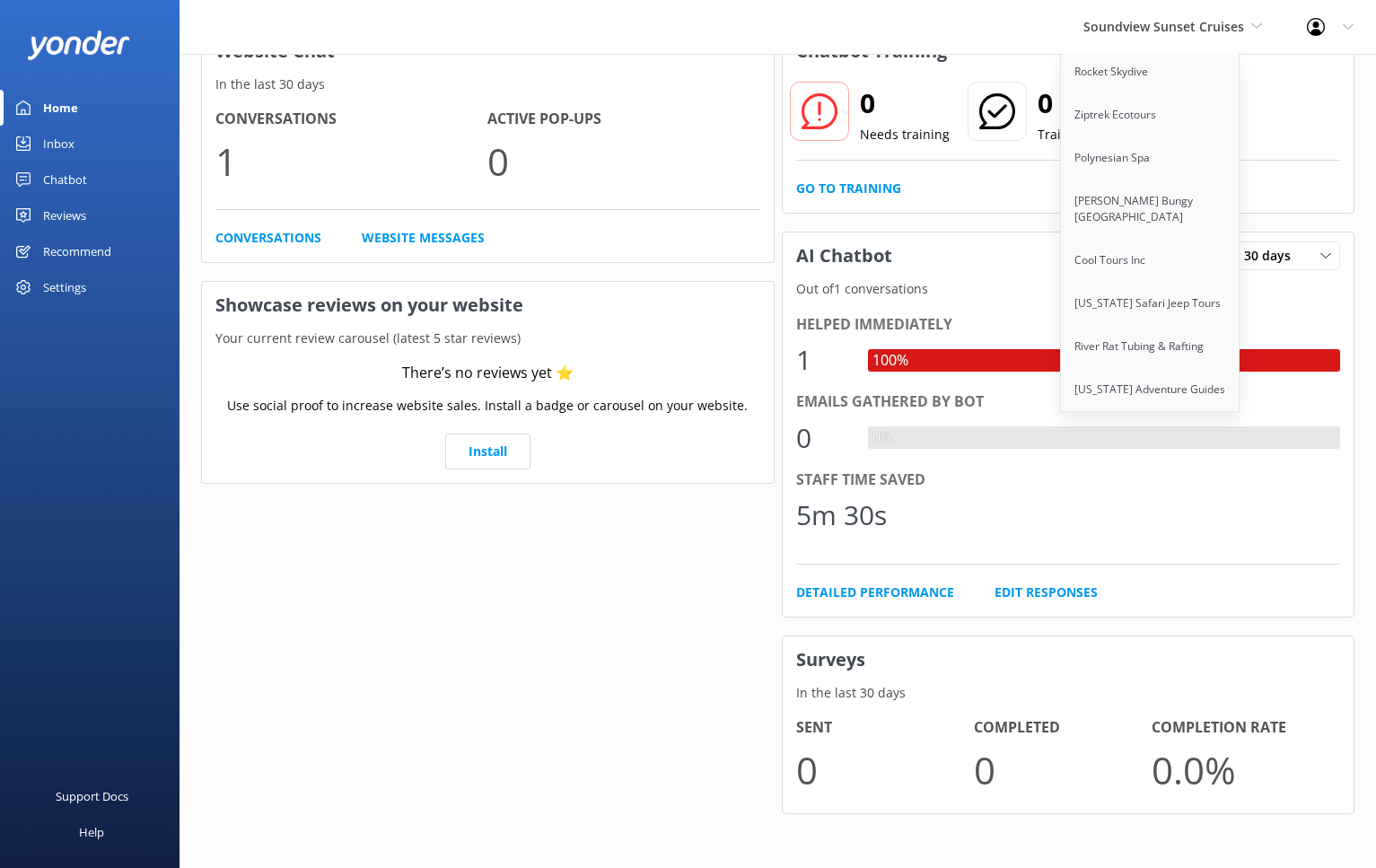
scroll to position [112, 0]
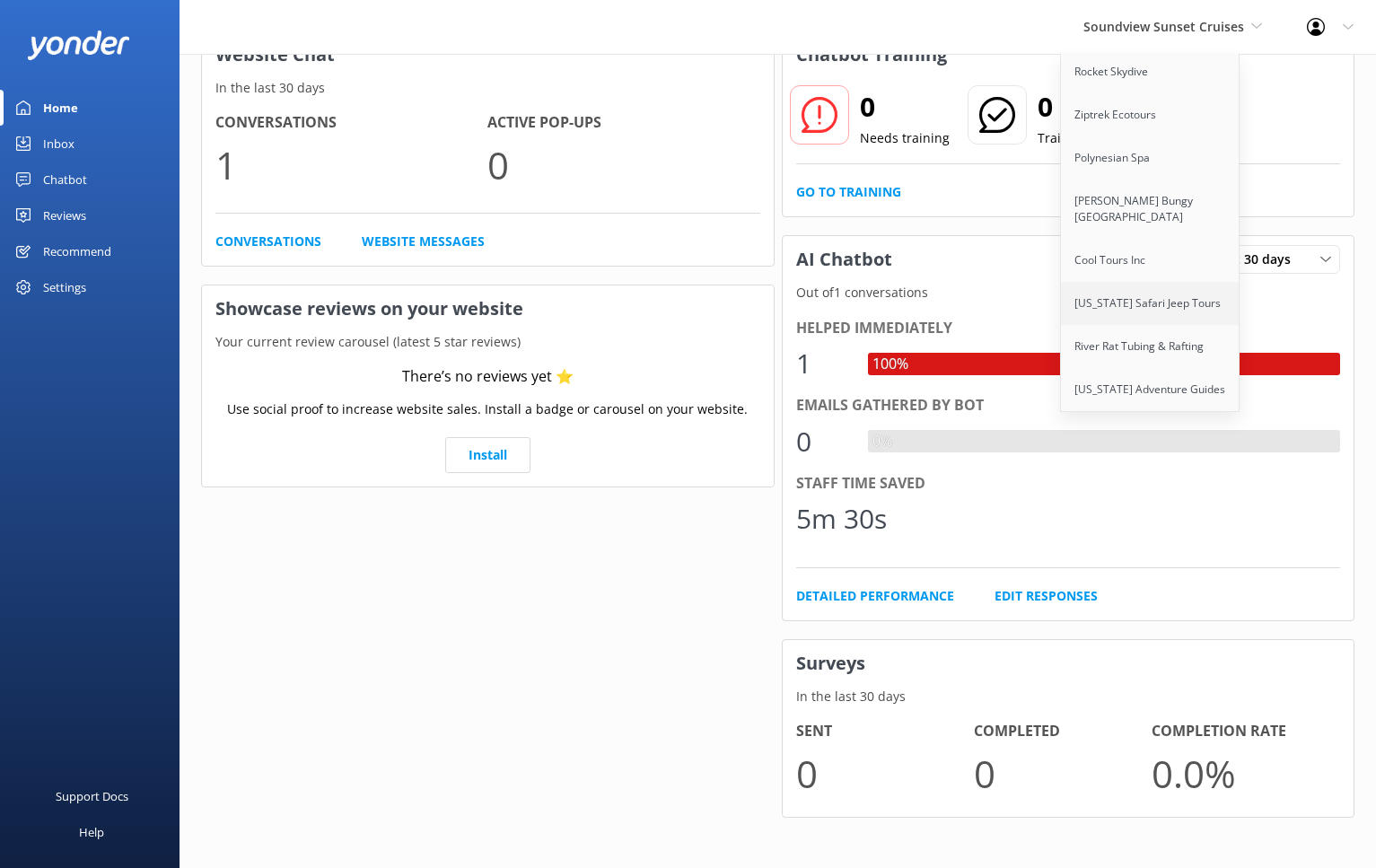
click at [1142, 295] on link "[US_STATE] Safari Jeep Tours" at bounding box center [1150, 303] width 179 height 43
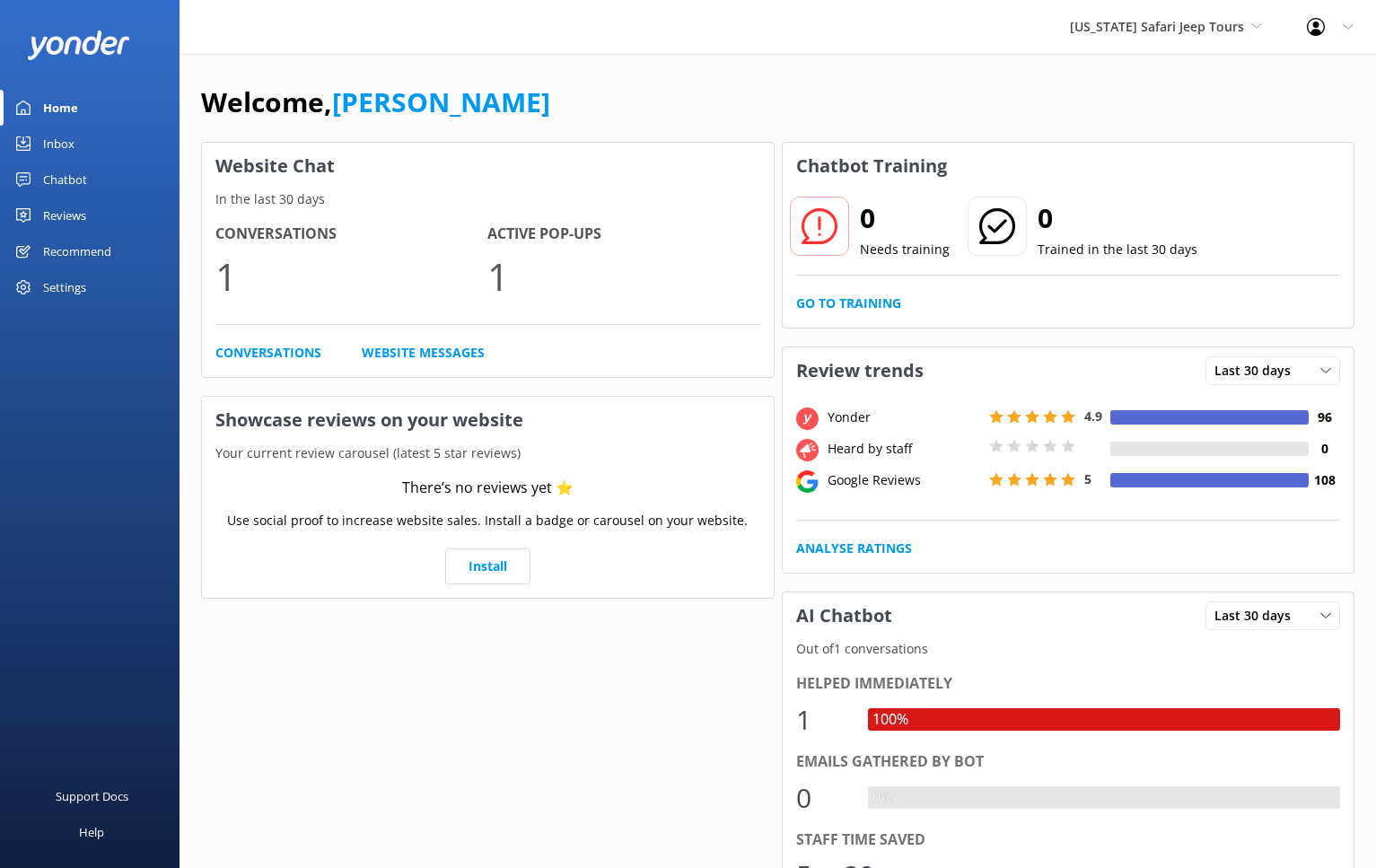
click at [69, 219] on div "Reviews" at bounding box center [65, 215] width 43 height 36
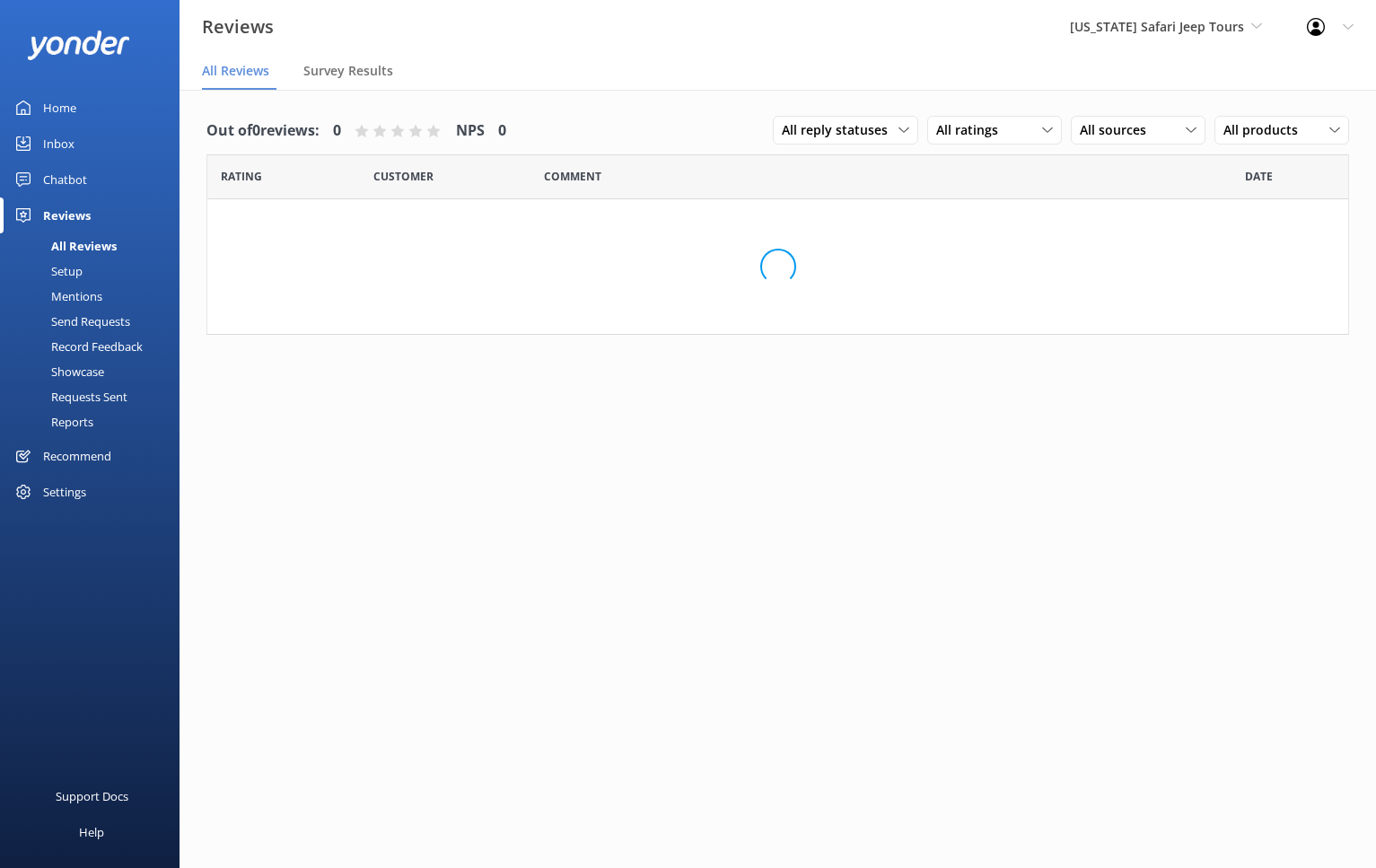
click at [60, 185] on div "Chatbot" at bounding box center [65, 179] width 44 height 36
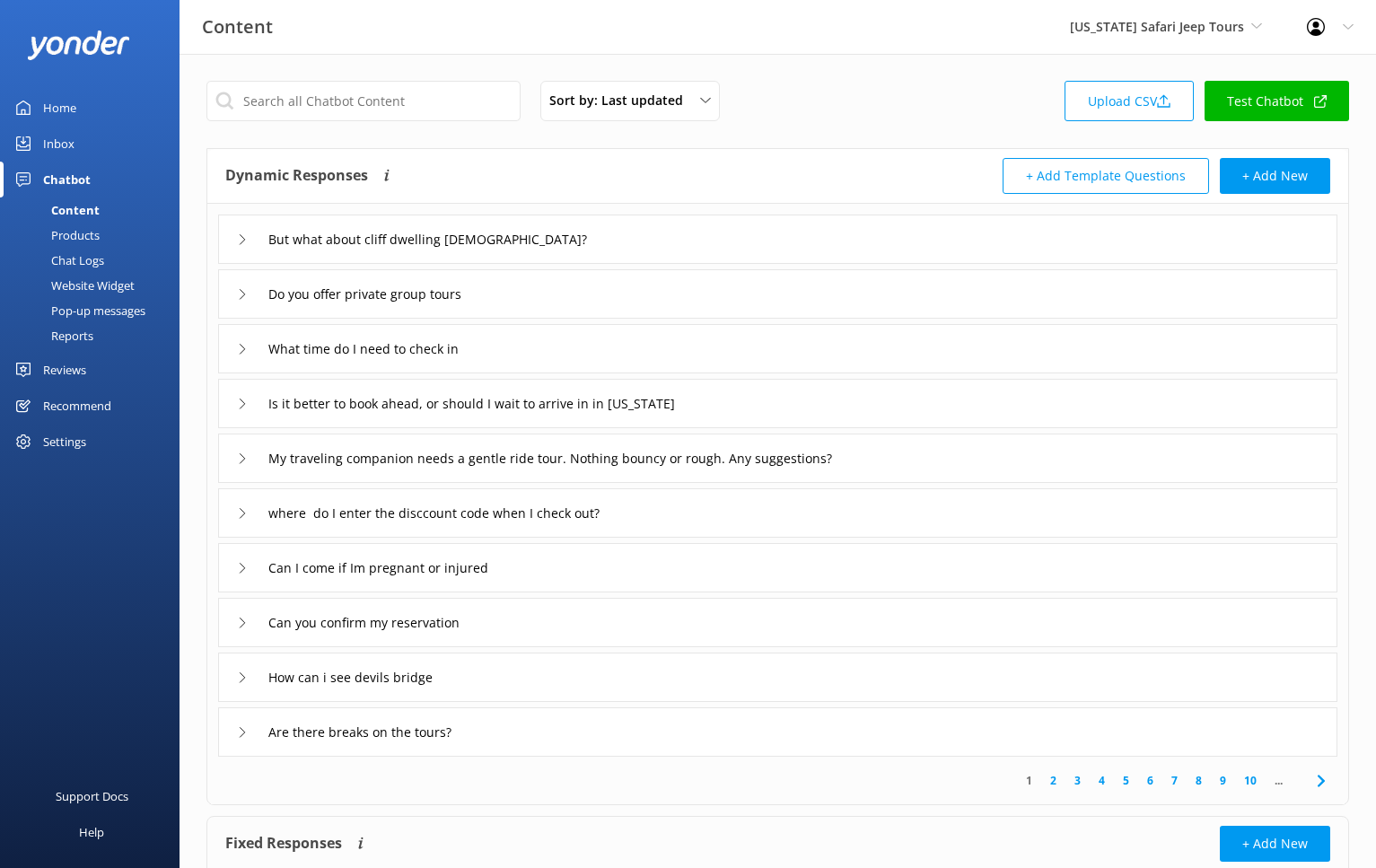
click at [57, 144] on div "Inbox" at bounding box center [59, 143] width 31 height 36
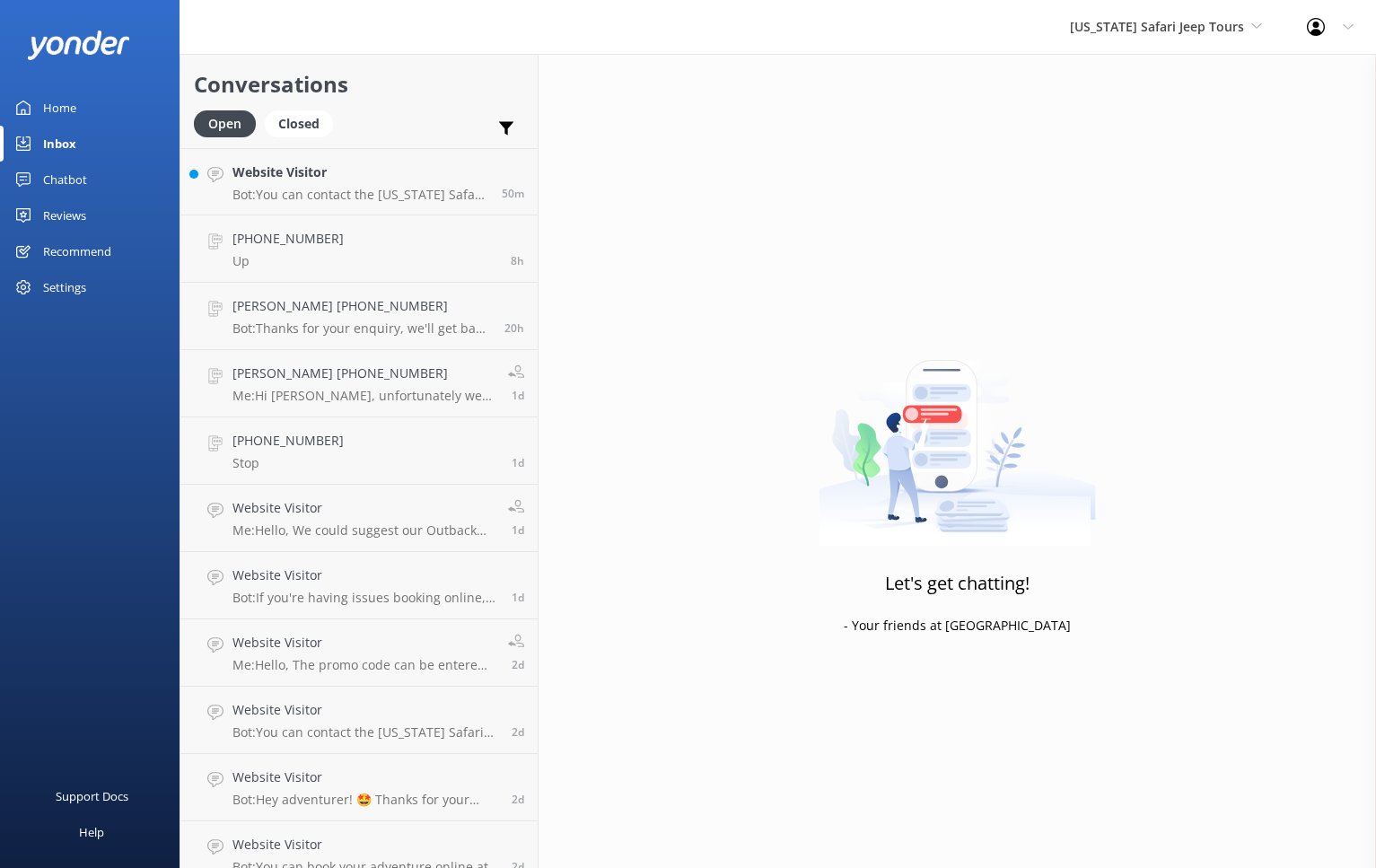
click at [63, 208] on div "Reviews" at bounding box center [65, 215] width 43 height 36
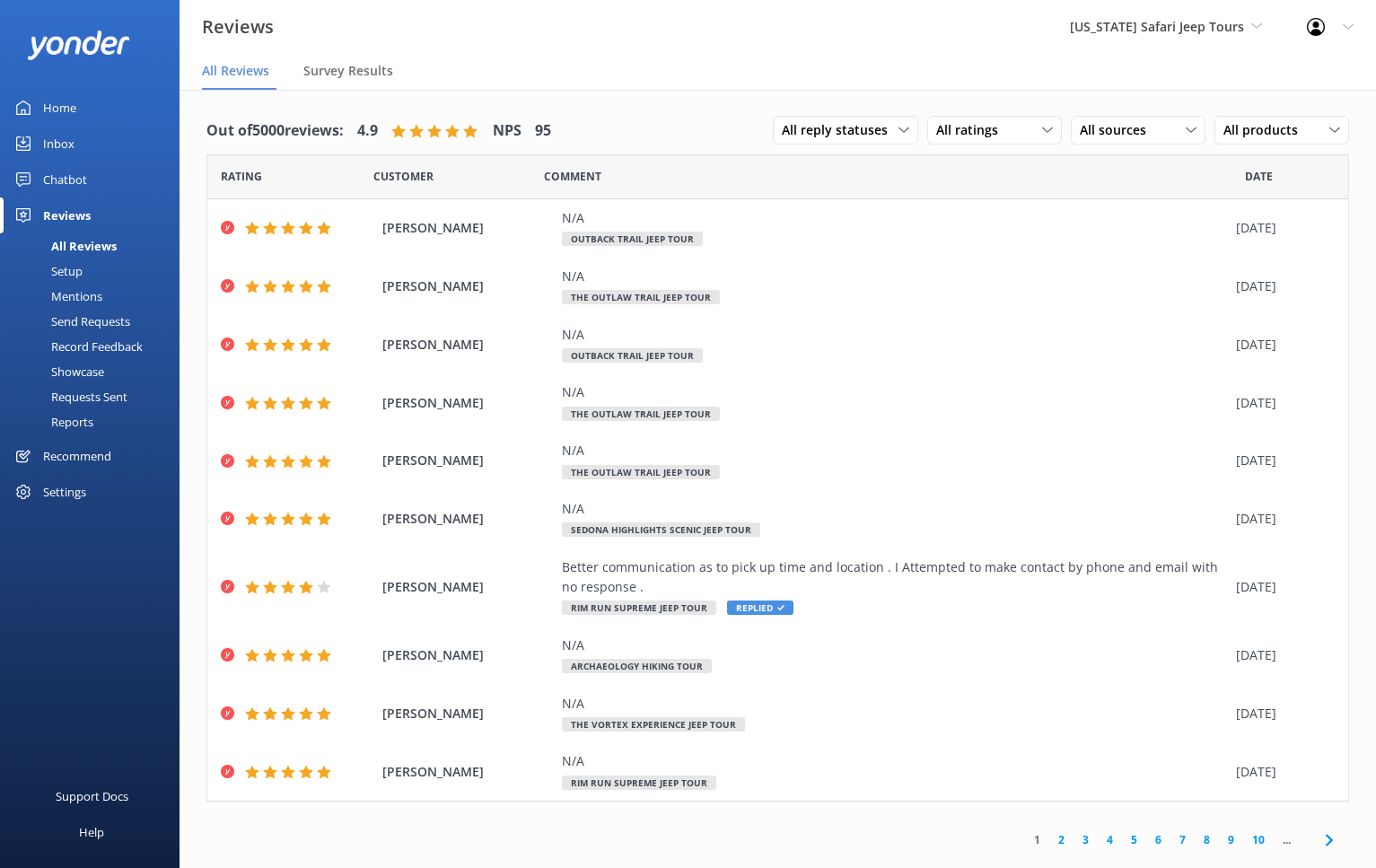
click at [55, 214] on div "Reviews" at bounding box center [67, 215] width 48 height 36
click at [72, 108] on div "Home" at bounding box center [60, 108] width 33 height 36
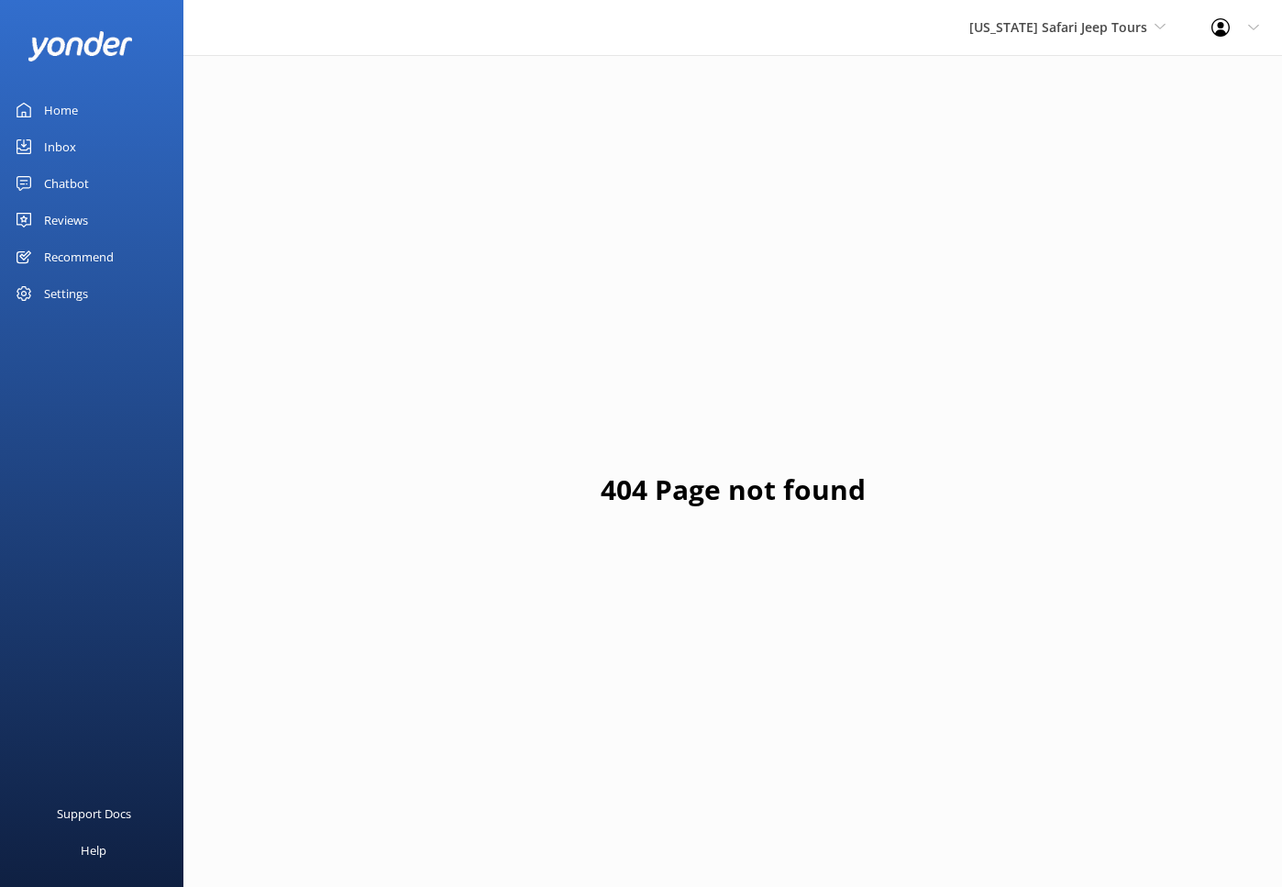
click at [1065, 47] on div "[US_STATE] Safari Jeep Tours Yonder Zipline Yonder demo Yonder Luxury Suites Yo…" at bounding box center [1068, 27] width 242 height 55
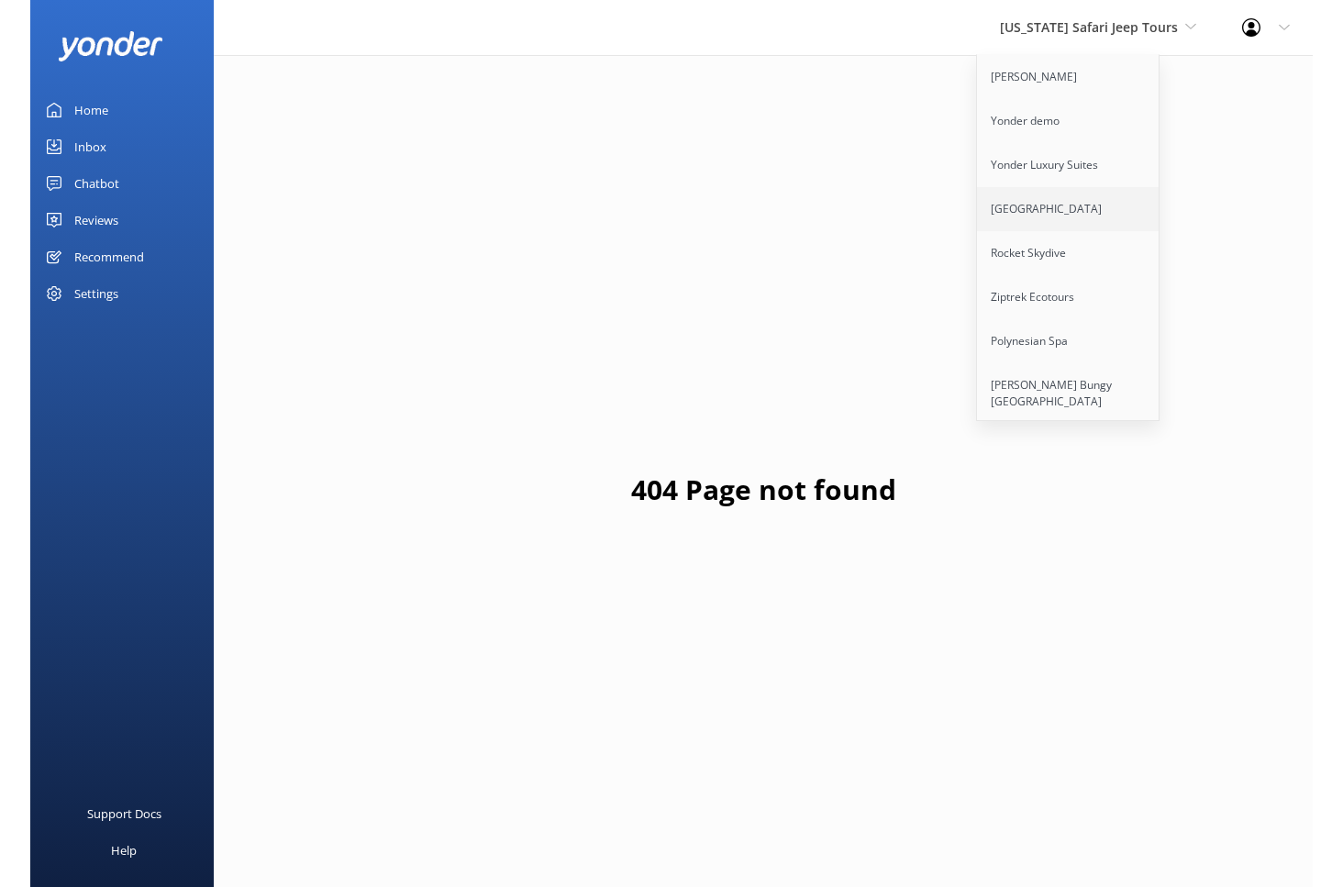
scroll to position [224, 0]
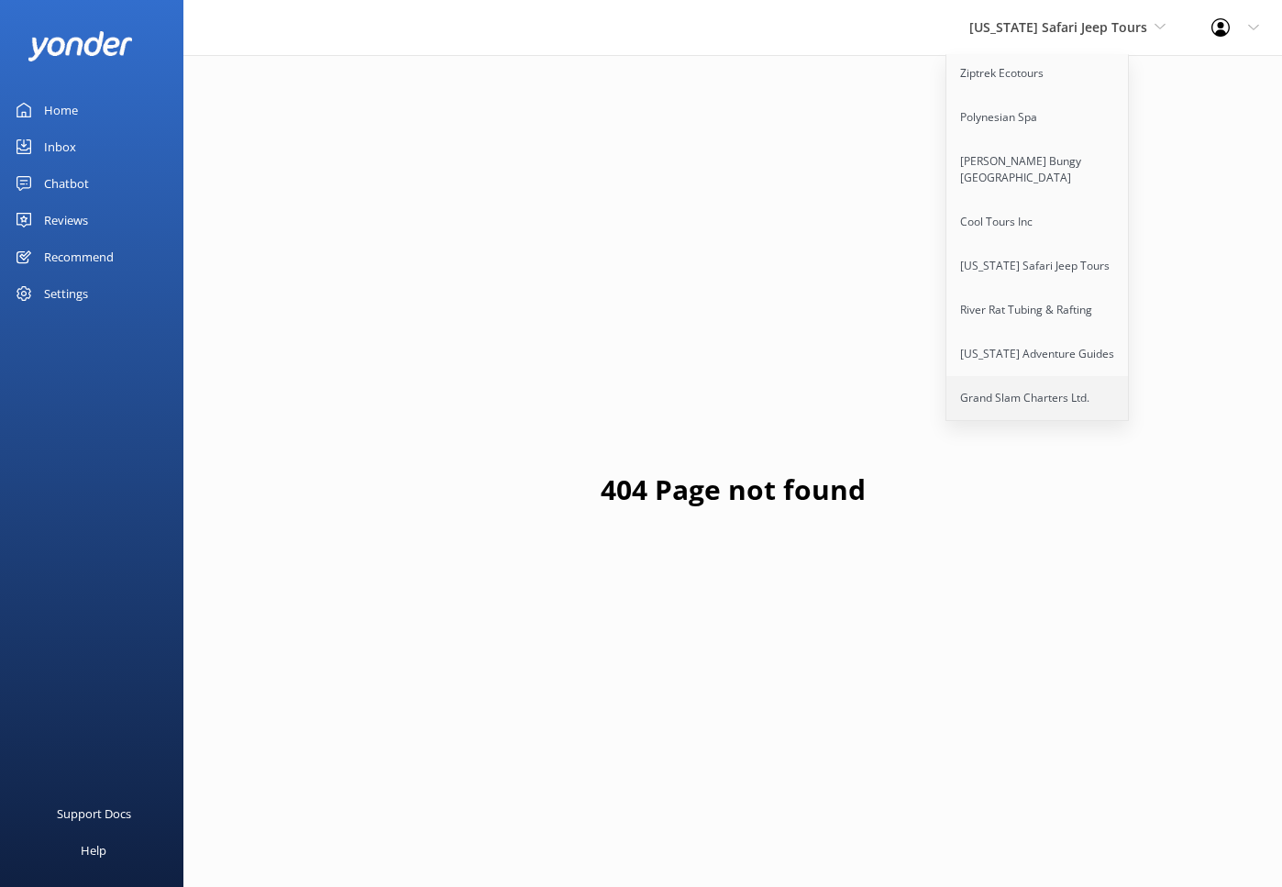
click at [1054, 388] on link "Grand Slam Charters Ltd." at bounding box center [1038, 398] width 183 height 44
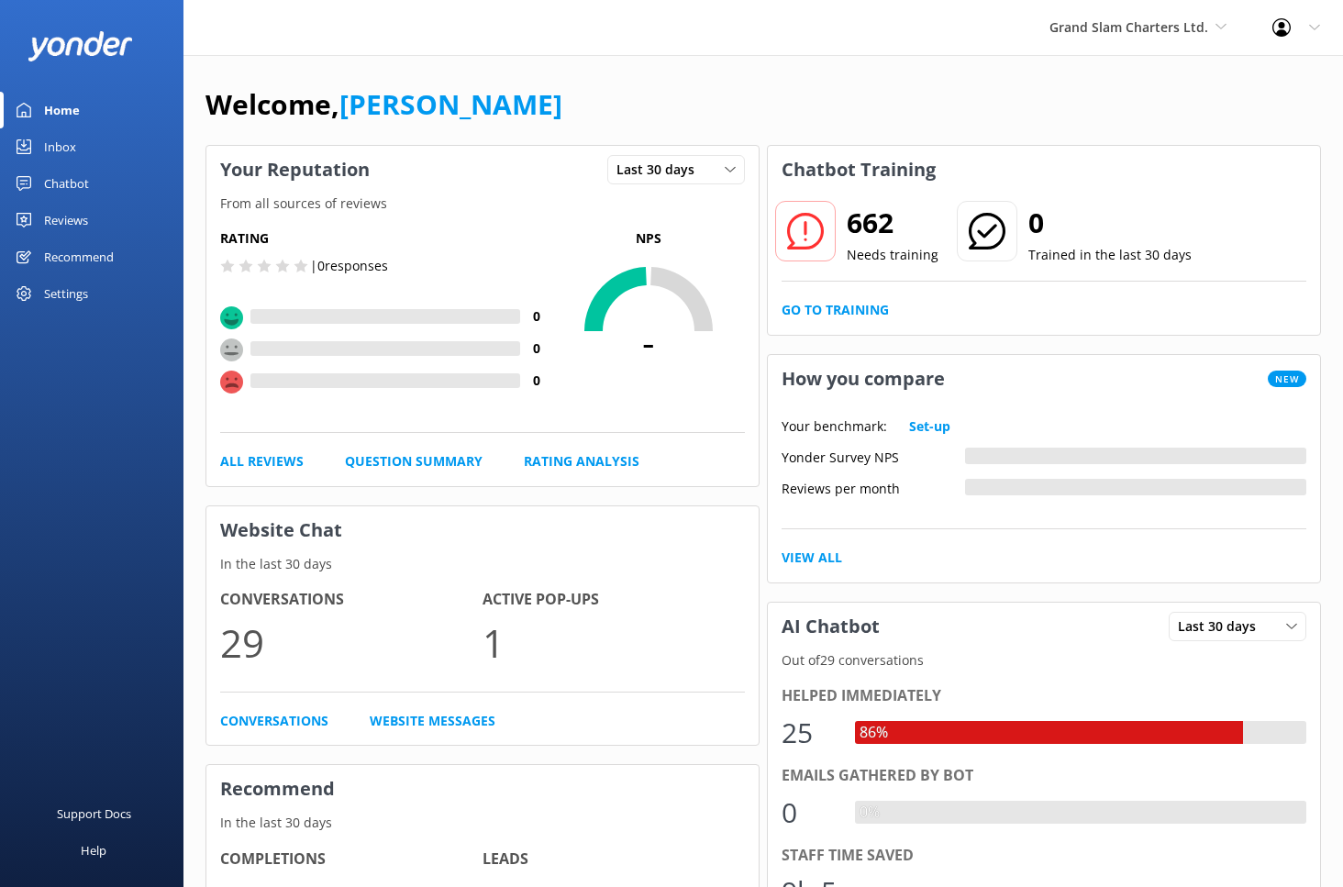
click at [58, 221] on div "Reviews" at bounding box center [66, 220] width 44 height 37
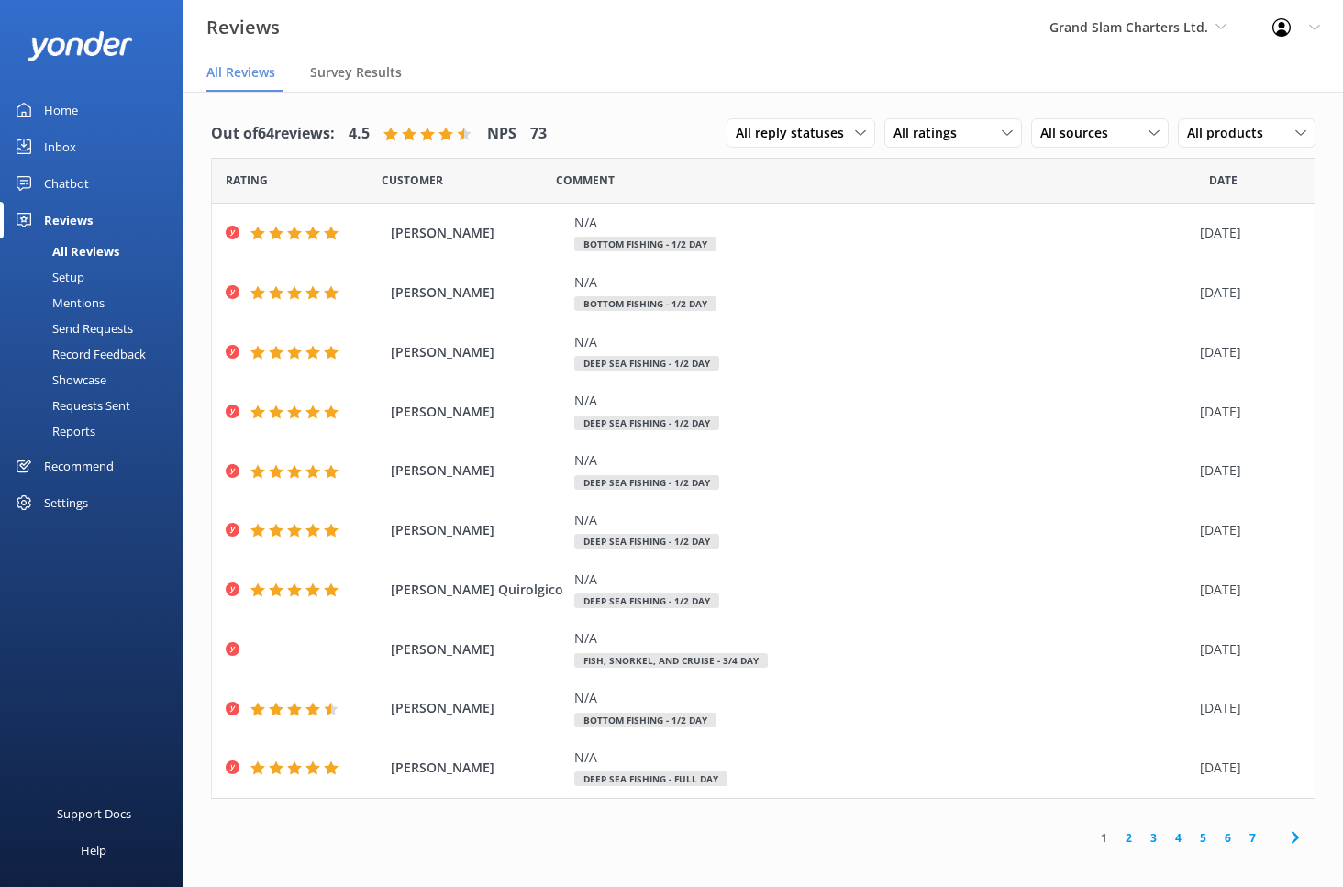
click at [59, 178] on div "Chatbot" at bounding box center [66, 183] width 45 height 37
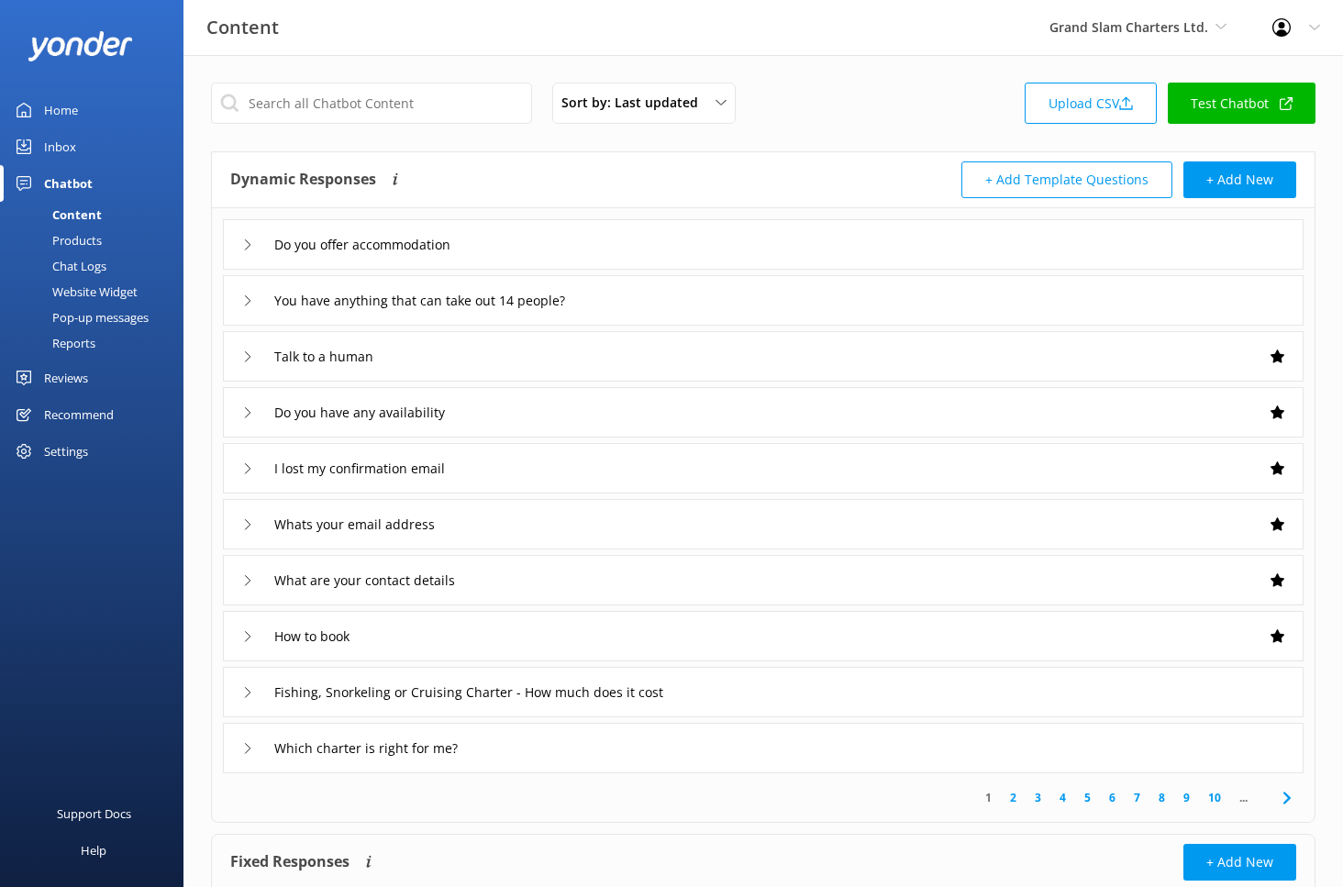
click at [68, 372] on div "Reviews" at bounding box center [66, 378] width 44 height 37
